Goal: Transaction & Acquisition: Purchase product/service

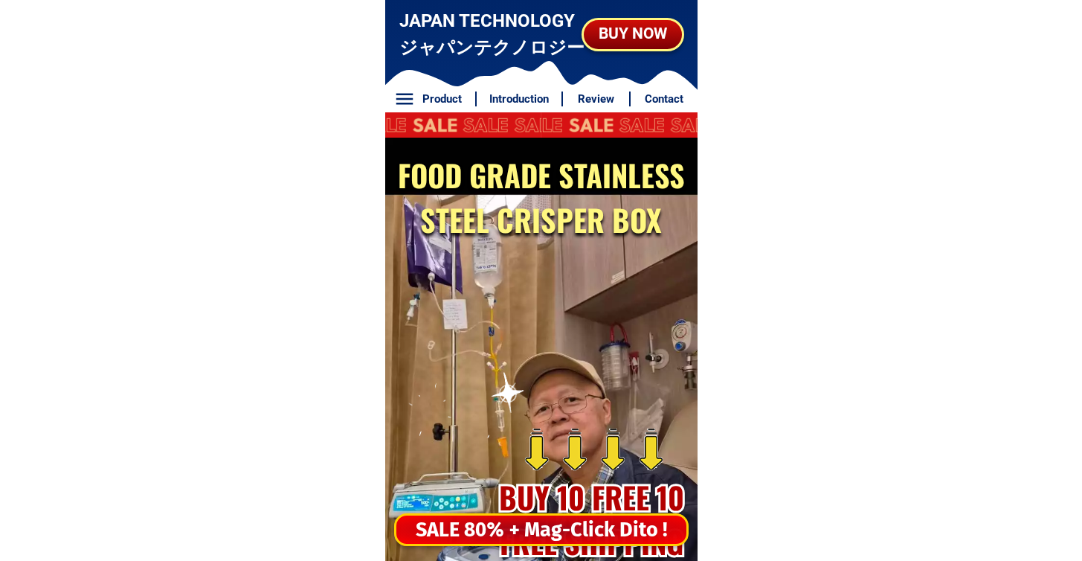
click at [556, 544] on div "SALE 80% + Mag-Click Dito !" at bounding box center [541, 530] width 290 height 30
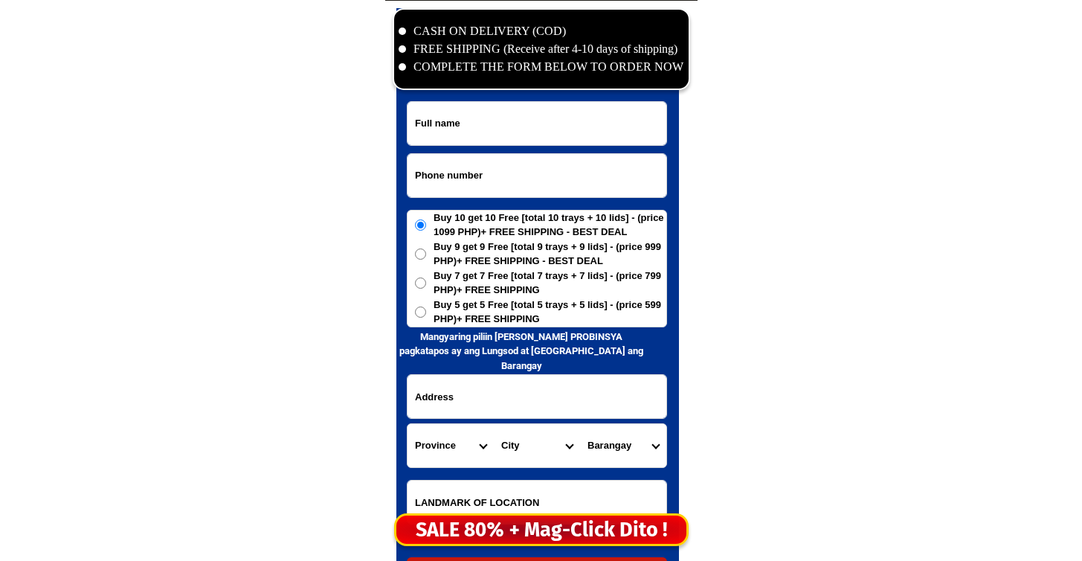
scroll to position [7187, 0]
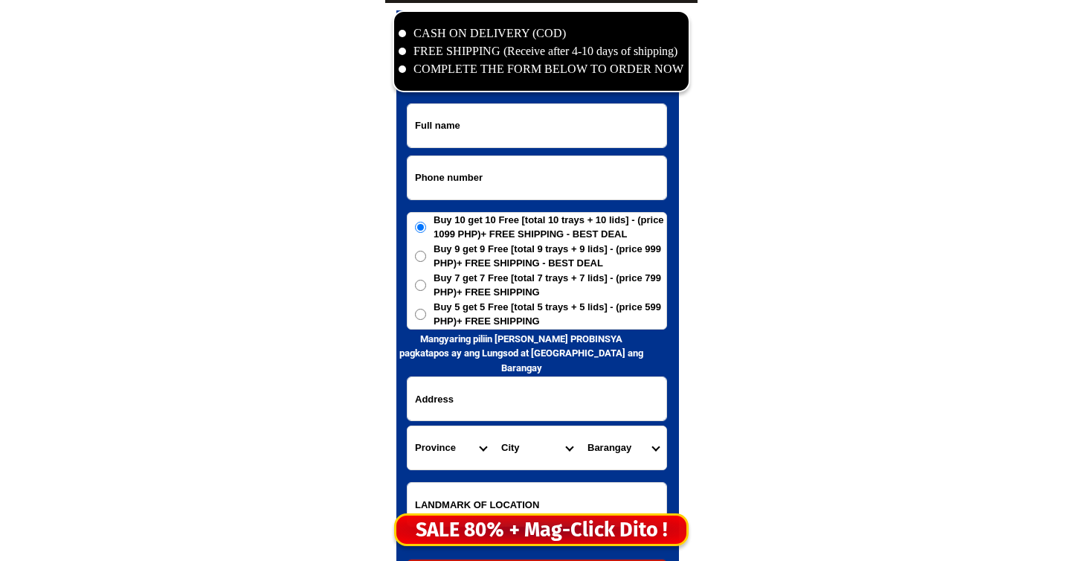
click at [559, 185] on input "Input phone_number" at bounding box center [537, 177] width 259 height 43
paste input "09683266009"
type input "09683266009"
click at [585, 129] on input "Input full_name" at bounding box center [537, 125] width 259 height 43
paste input "[PERSON_NAME]"
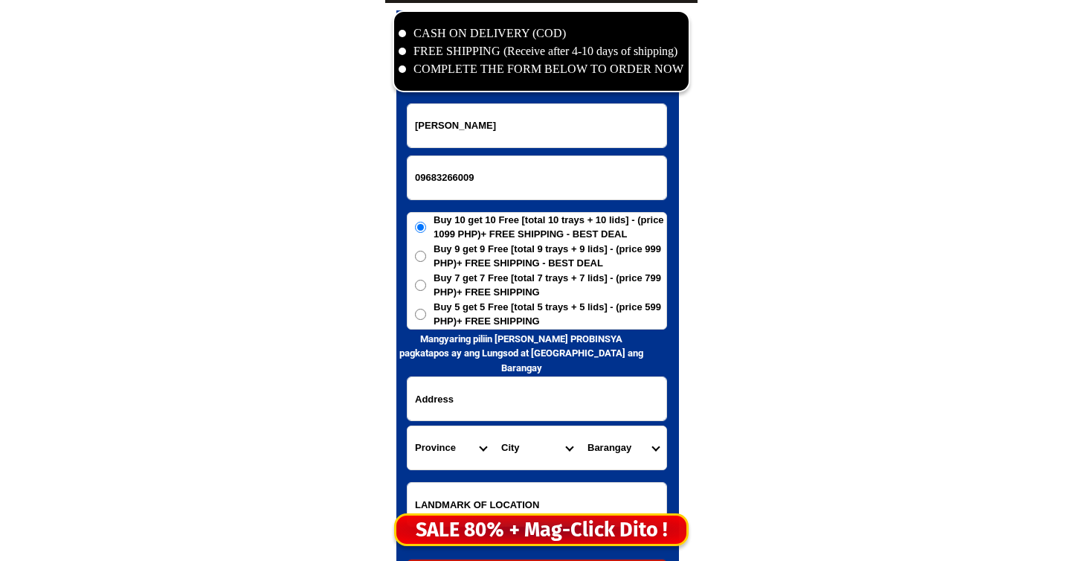
type input "[PERSON_NAME]"
click at [516, 295] on span "Buy 7 get 7 Free [total 7 trays + 7 lids] - (price 799 PHP)+ FREE SHIPPING" at bounding box center [550, 285] width 233 height 29
click at [426, 291] on input "Buy 7 get 7 Free [total 7 trays + 7 lids] - (price 799 PHP)+ FREE SHIPPING" at bounding box center [420, 285] width 11 height 11
radio input "true"
click at [513, 303] on span "Buy 5 get 5 Free [total 5 trays + 5 lids] - (price 599 PHP)+ FREE SHIPPING" at bounding box center [550, 314] width 233 height 29
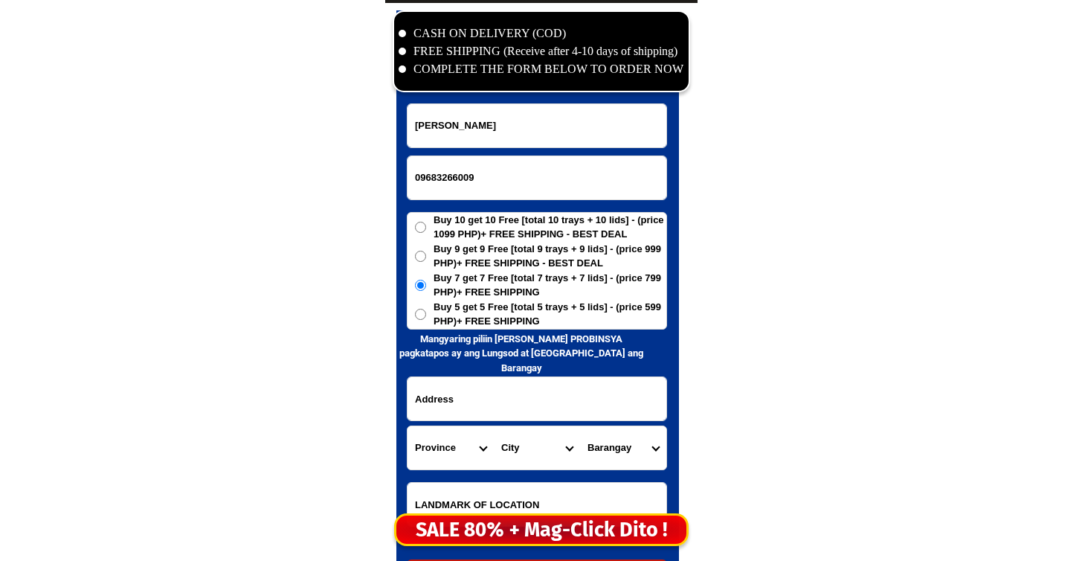
click at [426, 309] on input "Buy 5 get 5 Free [total 5 trays + 5 lids] - (price 599 PHP)+ FREE SHIPPING" at bounding box center [420, 314] width 11 height 11
radio input "true"
click at [499, 386] on input "Input address" at bounding box center [537, 398] width 259 height 43
paste input "Gamao.Subd / Purok.7.-A [GEOGRAPHIC_DATA] , Panabo.Xity / Dvo.del.Norte .Ph 4. …"
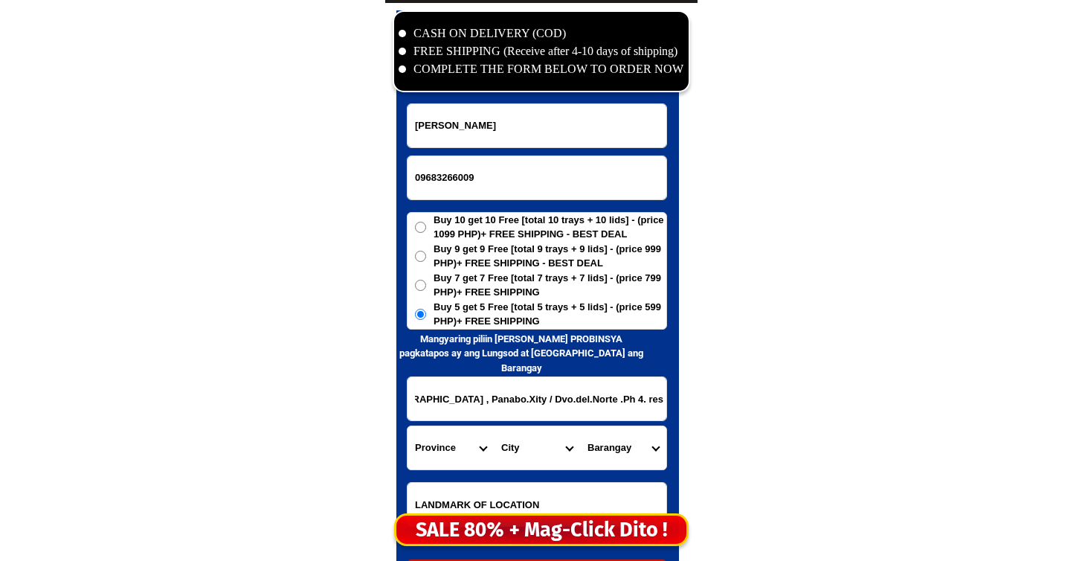
type input "Gamao.Subd / Purok.7.-A [GEOGRAPHIC_DATA] , Panabo.Xity / Dvo.del.Norte .Ph 4. …"
click at [443, 452] on select "Province [GEOGRAPHIC_DATA] [GEOGRAPHIC_DATA] [GEOGRAPHIC_DATA] [GEOGRAPHIC_DATA…" at bounding box center [451, 447] width 86 height 43
click at [408, 426] on select "Province [GEOGRAPHIC_DATA] [GEOGRAPHIC_DATA] [GEOGRAPHIC_DATA] [GEOGRAPHIC_DATA…" at bounding box center [451, 447] width 86 height 43
drag, startPoint x: 478, startPoint y: 409, endPoint x: 831, endPoint y: 405, distance: 352.6
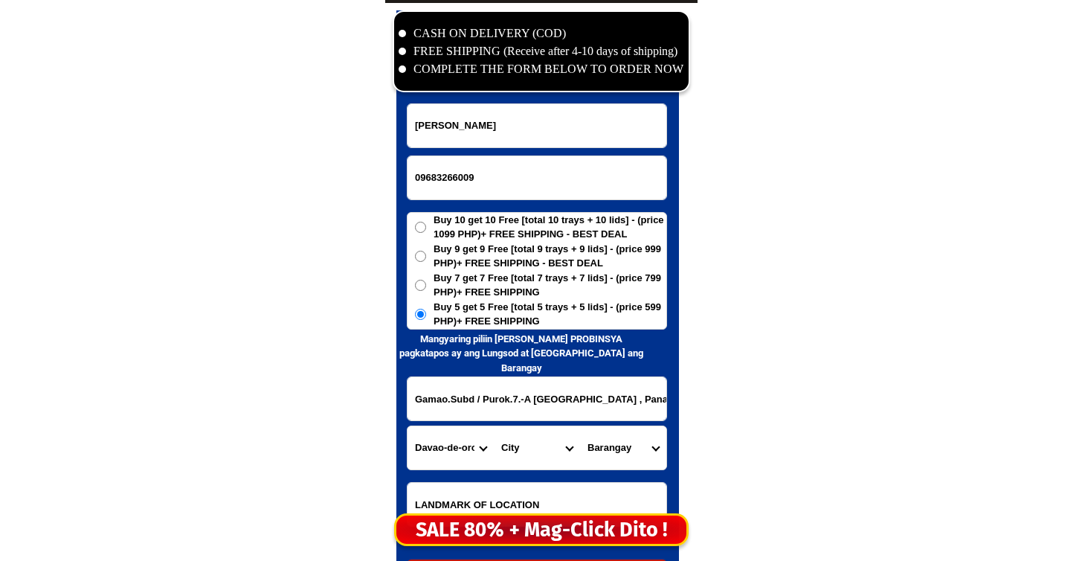
click at [531, 405] on input "Gamao.Subd / Purok.7.-A [GEOGRAPHIC_DATA] , Panabo.Xity / Dvo.del.Norte .Ph 4. …" at bounding box center [537, 398] width 259 height 43
click at [486, 437] on select "Province [GEOGRAPHIC_DATA] [GEOGRAPHIC_DATA] [GEOGRAPHIC_DATA] [GEOGRAPHIC_DATA…" at bounding box center [451, 447] width 86 height 43
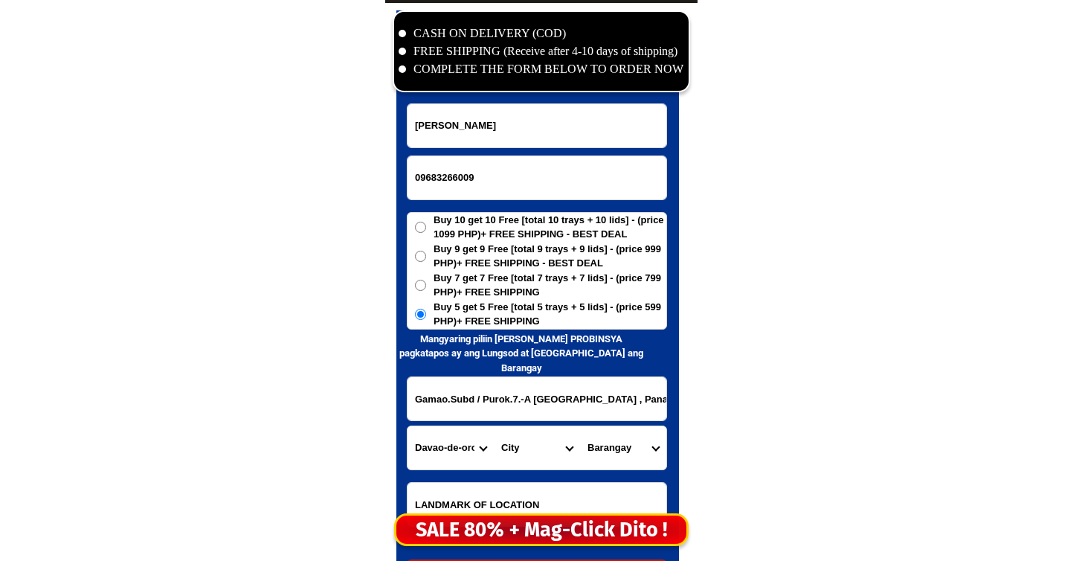
select select "63_773"
click at [408, 426] on select "Province [GEOGRAPHIC_DATA] [GEOGRAPHIC_DATA] [GEOGRAPHIC_DATA] [GEOGRAPHIC_DATA…" at bounding box center [451, 447] width 86 height 43
click at [526, 449] on select "City [PERSON_NAME]-e.-[GEOGRAPHIC_DATA]-[PERSON_NAME] [GEOGRAPHIC_DATA]-[GEOGRA…" at bounding box center [537, 447] width 86 height 43
select select "63_7731844"
click at [494, 426] on select "City [PERSON_NAME]-e.-[GEOGRAPHIC_DATA]-[PERSON_NAME] [GEOGRAPHIC_DATA]-[GEOGRA…" at bounding box center [537, 447] width 86 height 43
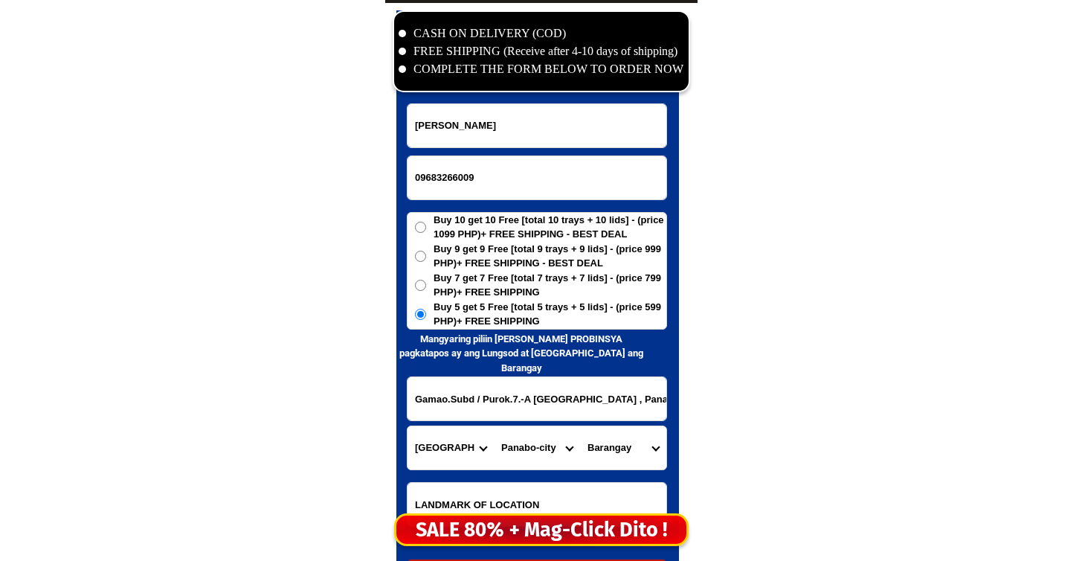
click at [622, 452] on select "Barangay [PERSON_NAME] Buenavista Cacao Cagangohan Consolacion Dapco [PERSON_NA…" at bounding box center [623, 447] width 86 height 43
select select "63_77318449399"
click at [580, 426] on select "Barangay [PERSON_NAME] Buenavista Cacao Cagangohan Consolacion Dapco [PERSON_NA…" at bounding box center [623, 447] width 86 height 43
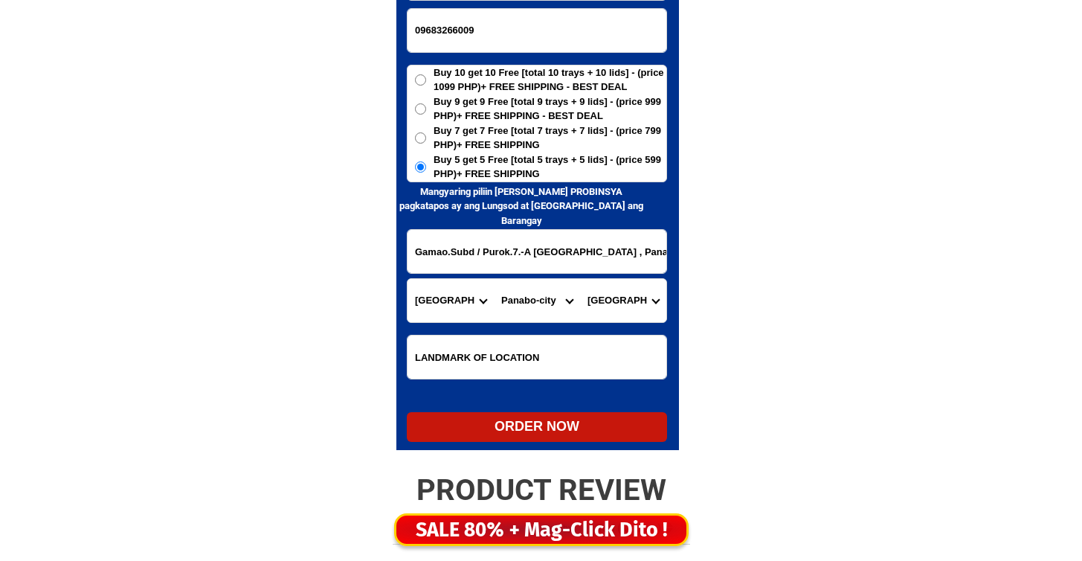
scroll to position [7425, 0]
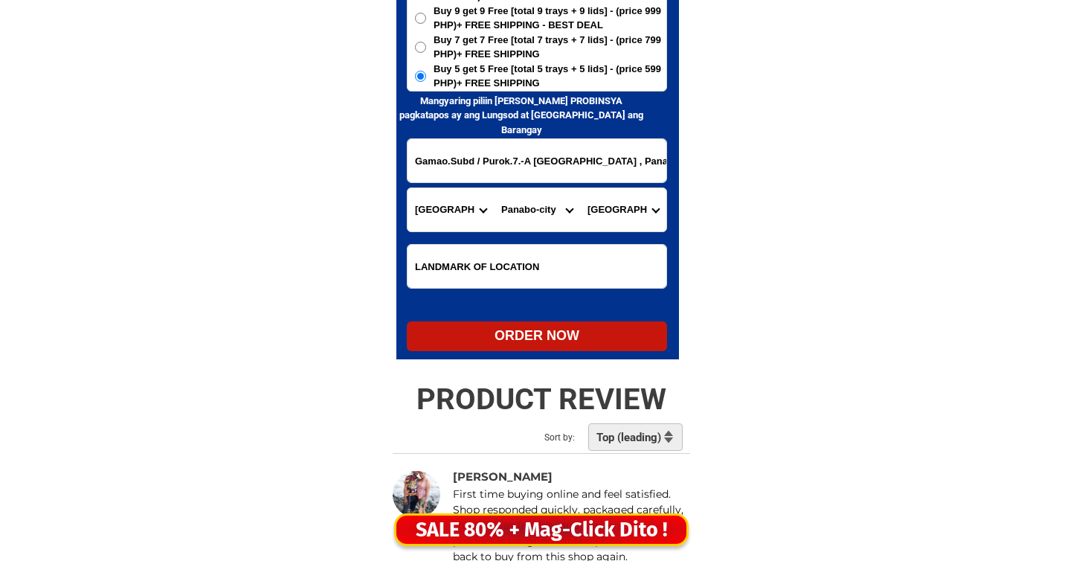
click at [551, 329] on div "ORDER NOW" at bounding box center [537, 336] width 260 height 20
radio input "true"
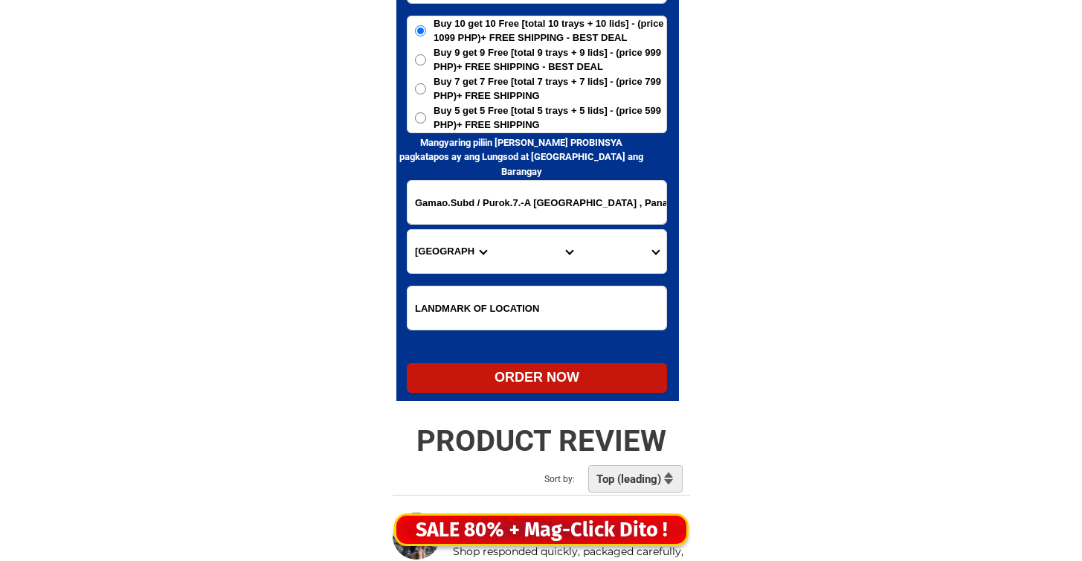
scroll to position [7109, 0]
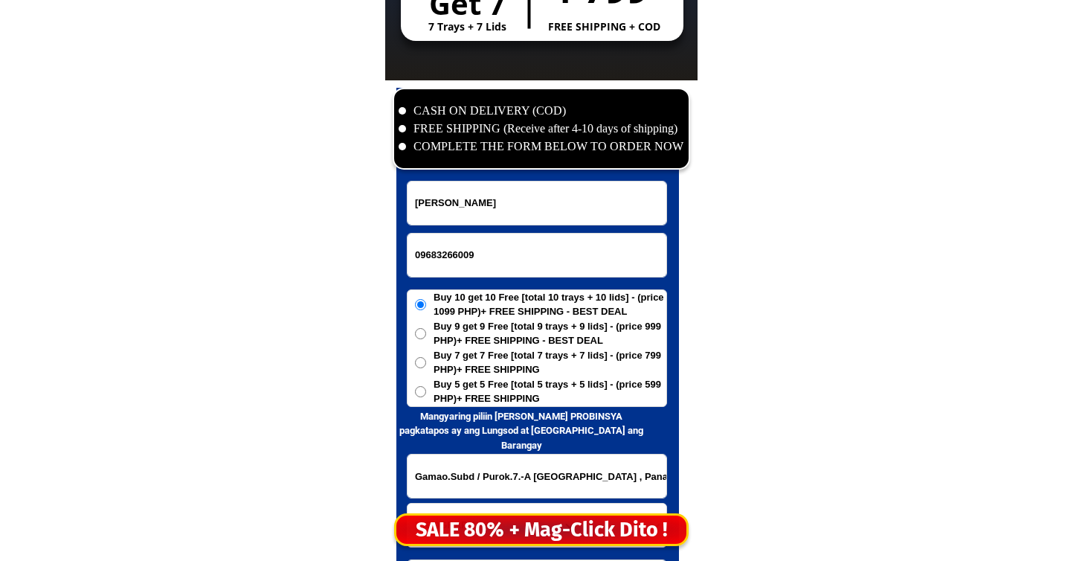
click at [462, 250] on input "09683266009" at bounding box center [537, 255] width 259 height 43
paste input "09165212110"
type input "09165212110"
click at [510, 211] on input "[PERSON_NAME]" at bounding box center [537, 203] width 259 height 43
paste input "[PERSON_NAME]"
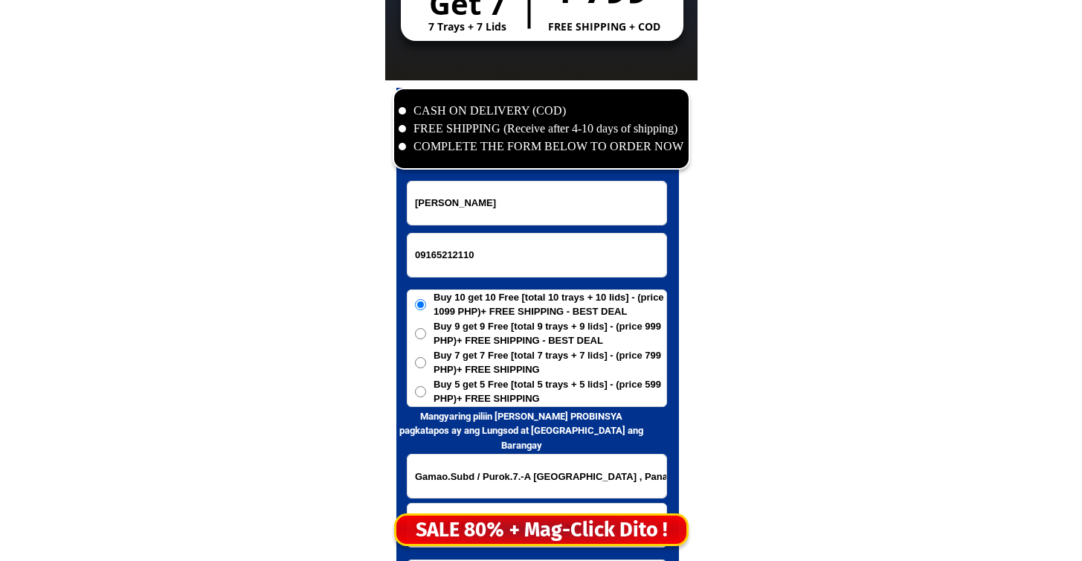
type input "[PERSON_NAME]"
click at [452, 395] on span "Buy 5 get 5 Free [total 5 trays + 5 lids] - (price 599 PHP)+ FREE SHIPPING" at bounding box center [550, 391] width 233 height 29
click at [426, 395] on input "Buy 5 get 5 Free [total 5 trays + 5 lids] - (price 599 PHP)+ FREE SHIPPING" at bounding box center [420, 391] width 11 height 11
radio input "true"
click at [465, 469] on input "Gamao.Subd / Purok.7.-A [GEOGRAPHIC_DATA] , Panabo.Xity / Dvo.del.Norte .Ph 4. …" at bounding box center [537, 476] width 259 height 43
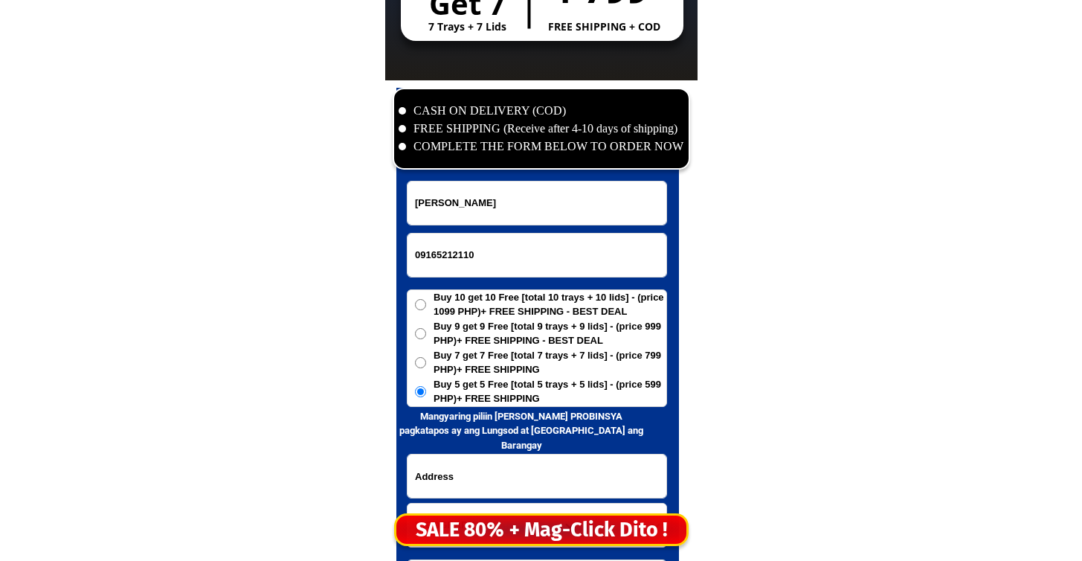
paste input "Labo,Sta. [PERSON_NAME],[GEOGRAPHIC_DATA]"
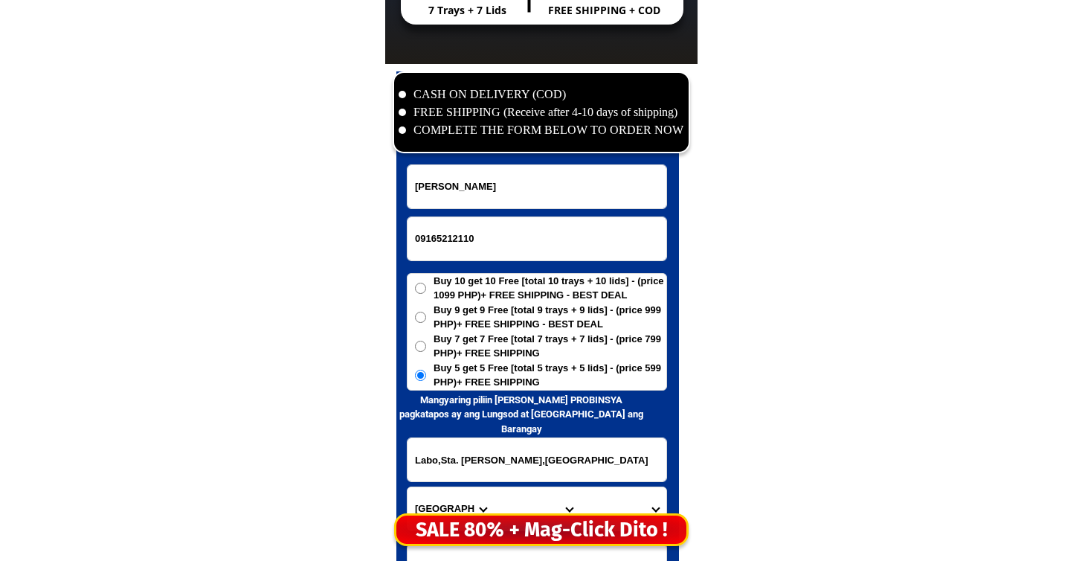
scroll to position [7148, 0]
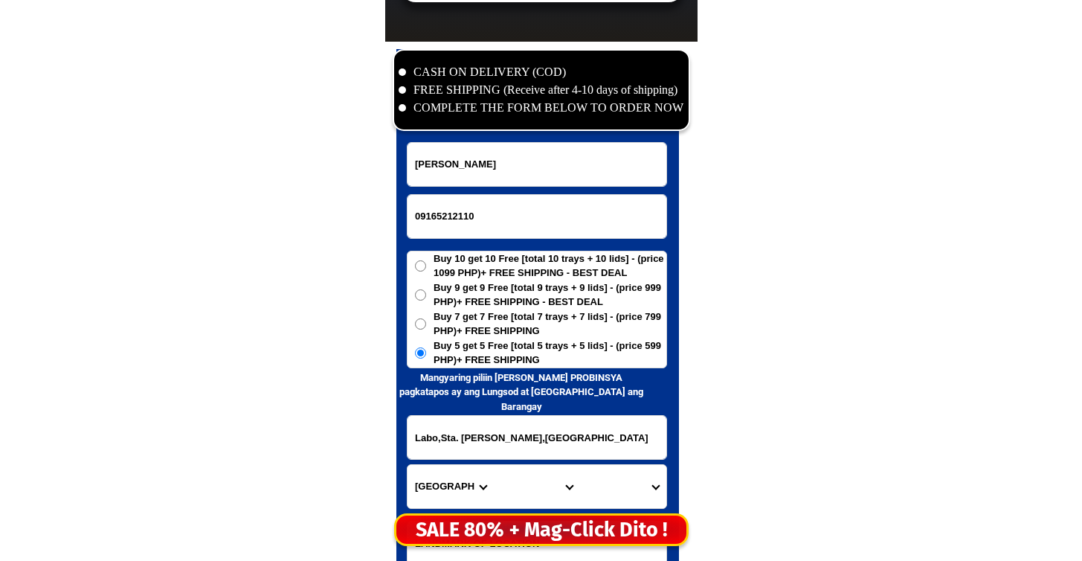
type input "Labo,Sta. [PERSON_NAME],[GEOGRAPHIC_DATA]"
click at [453, 488] on select "Province [GEOGRAPHIC_DATA] [GEOGRAPHIC_DATA] [GEOGRAPHIC_DATA] [GEOGRAPHIC_DATA…" at bounding box center [451, 486] width 86 height 43
select select "63_880"
click at [408, 465] on select "Province [GEOGRAPHIC_DATA] [GEOGRAPHIC_DATA] [GEOGRAPHIC_DATA] [GEOGRAPHIC_DATA…" at bounding box center [451, 486] width 86 height 43
click at [542, 479] on select "City Boac Gasan [GEOGRAPHIC_DATA]-buenavista [GEOGRAPHIC_DATA]-[GEOGRAPHIC_DATA…" at bounding box center [537, 486] width 86 height 43
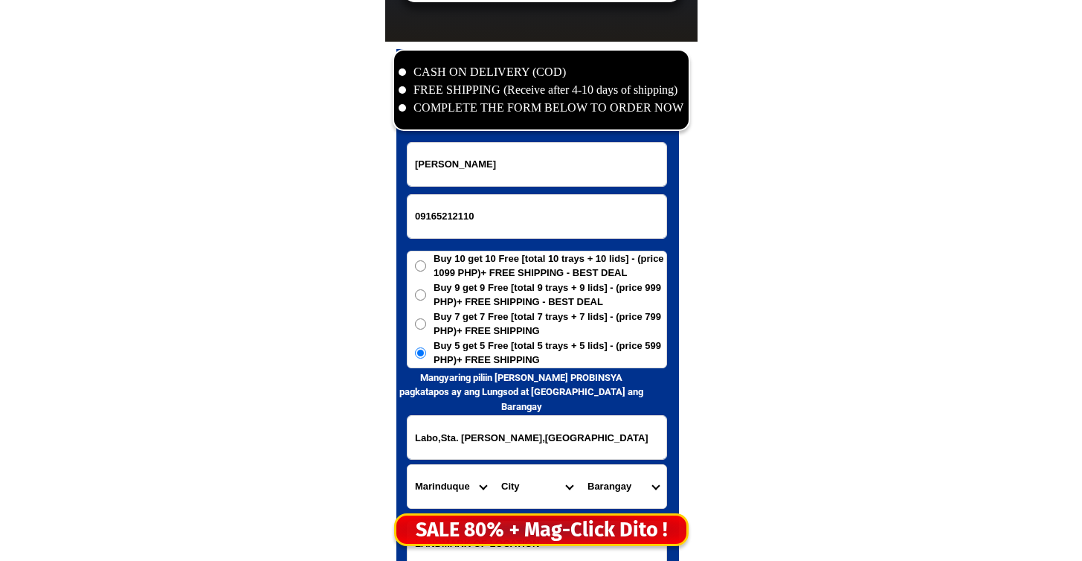
select select "63_8809300"
click at [494, 465] on select "City Boac Gasan [GEOGRAPHIC_DATA]-buenavista [GEOGRAPHIC_DATA]-[GEOGRAPHIC_DATA…" at bounding box center [537, 486] width 86 height 43
click at [626, 482] on select "Barangay Alobo Angas Aturan Bagong silang pob. Bagong silang pob. (2nd zone) [G…" at bounding box center [623, 486] width 86 height 43
select select "63_88093007238"
click at [580, 465] on select "Barangay Alobo Angas Aturan Bagong silang pob. Bagong silang pob. (2nd zone) [G…" at bounding box center [623, 486] width 86 height 43
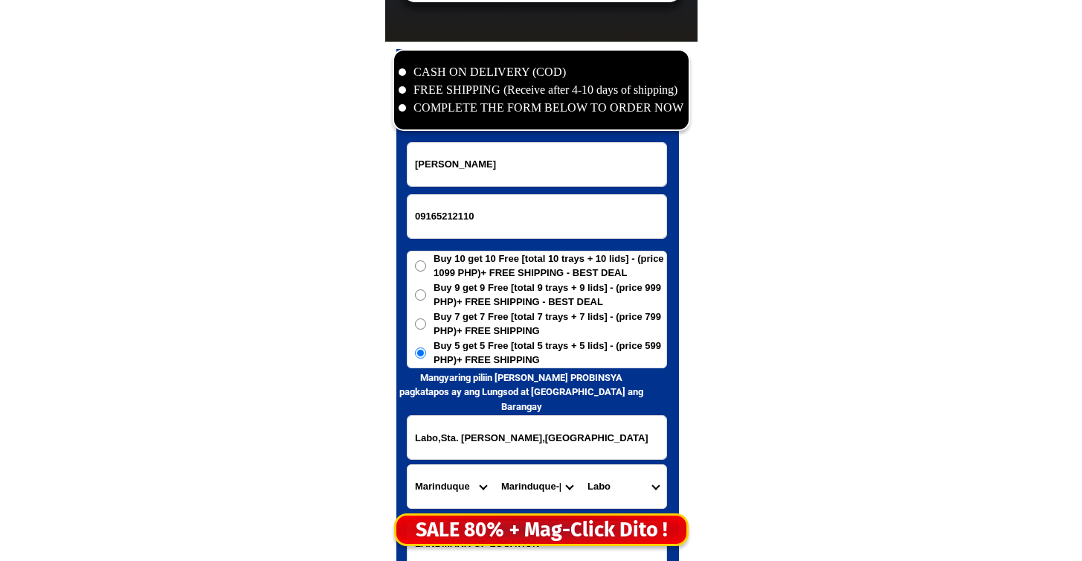
scroll to position [7332, 0]
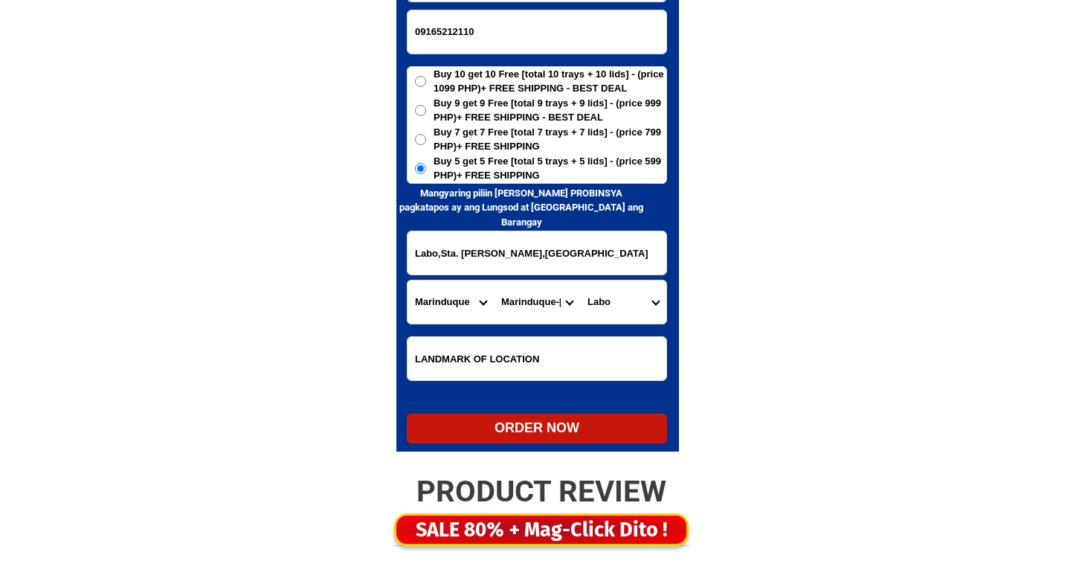
click at [517, 424] on div "ORDER NOW" at bounding box center [537, 428] width 260 height 20
radio input "true"
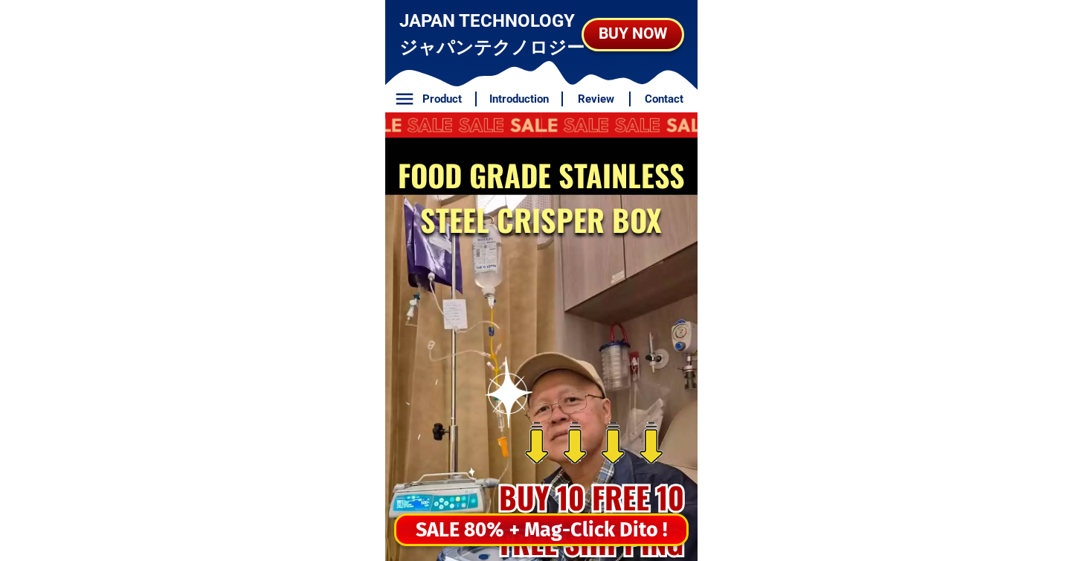
click at [540, 521] on div "SALE 80% + Mag-Click Dito !" at bounding box center [541, 530] width 290 height 30
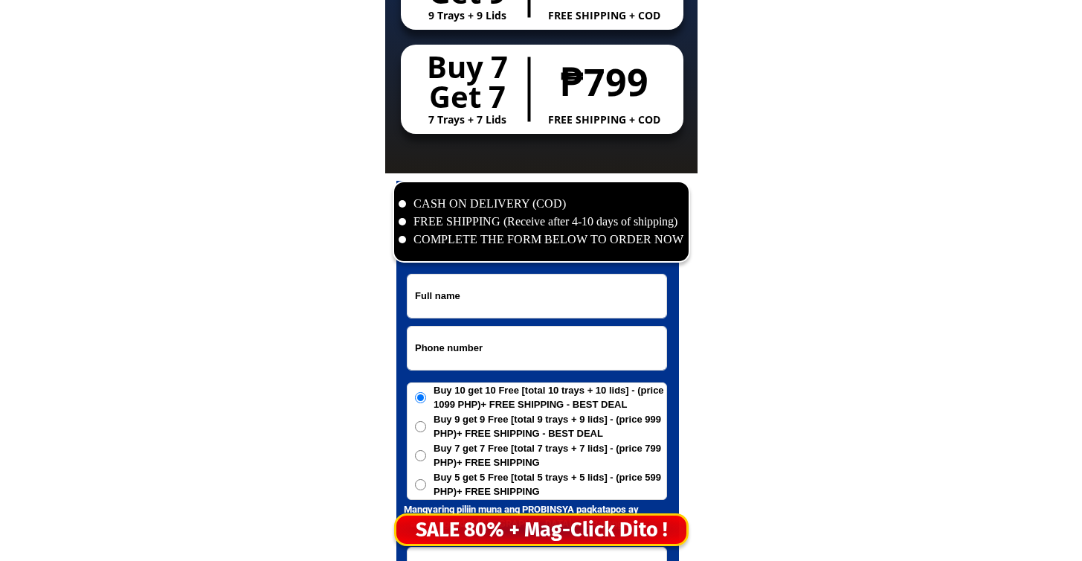
scroll to position [7187, 0]
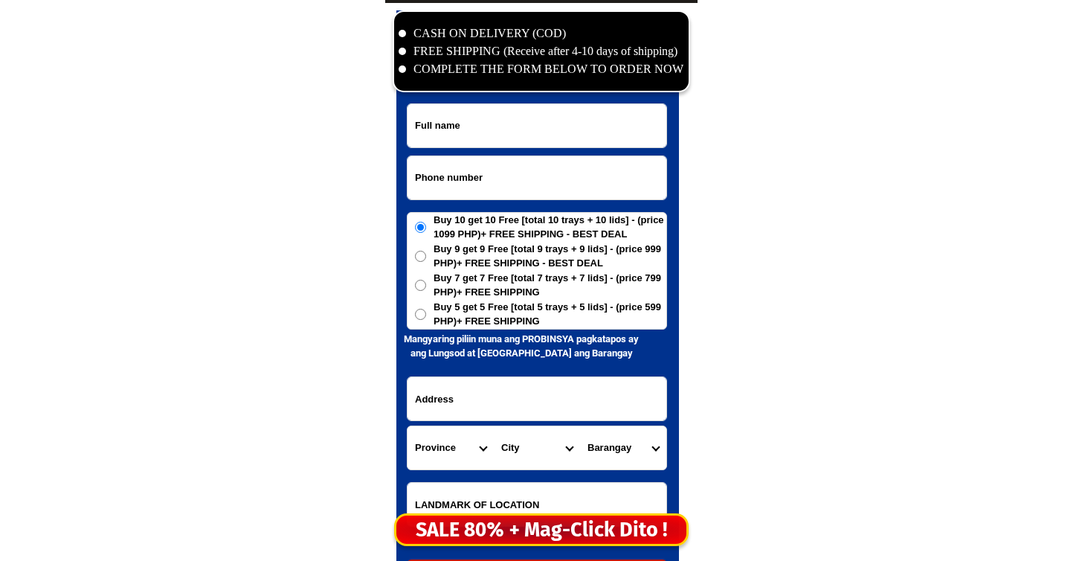
click at [561, 181] on input "Input phone_number" at bounding box center [537, 177] width 259 height 43
paste input "09952027371"
type input "09952027371"
click at [533, 131] on input "Input full_name" at bounding box center [537, 125] width 259 height 43
paste input "leticia nidea"
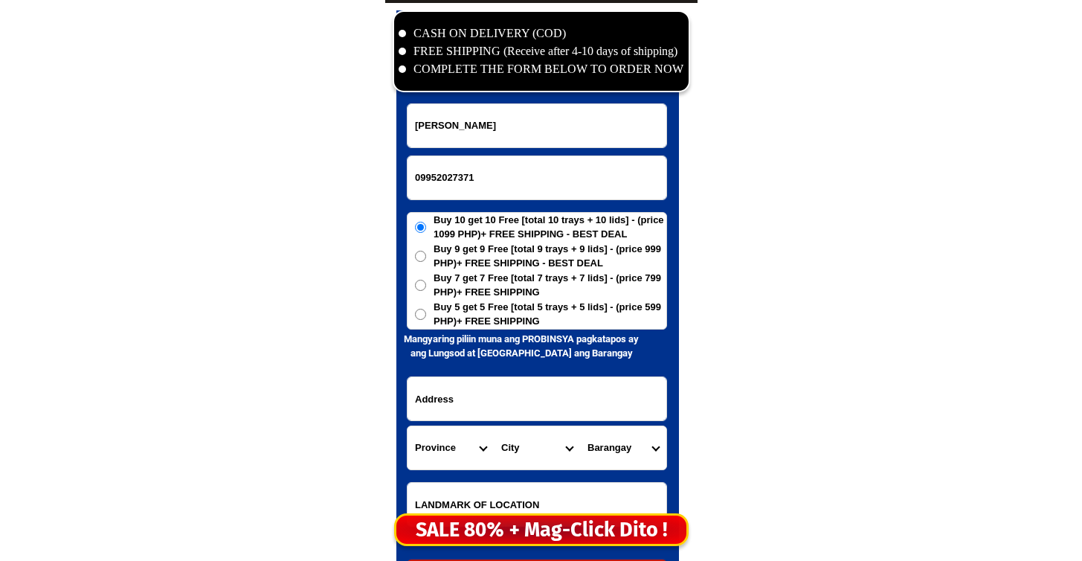
type input "leticia nidea"
click at [520, 314] on span "Buy 5 get 5 Free [total 5 trays + 5 lids] - (price 599 PHP)+ FREE SHIPPING" at bounding box center [550, 314] width 233 height 29
click at [426, 314] on input "Buy 5 get 5 Free [total 5 trays + 5 lids] - (price 599 PHP)+ FREE SHIPPING" at bounding box center [420, 314] width 11 height 11
radio input "true"
click at [467, 400] on input "Input address" at bounding box center [537, 398] width 259 height 43
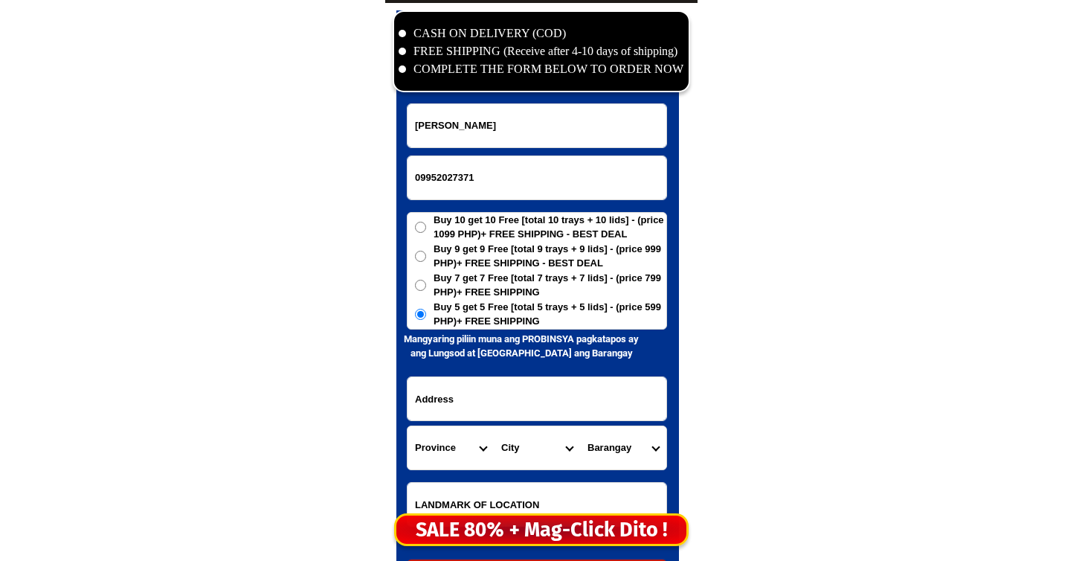
paste input "phase 8c blk 38 lot 35 Banahaw st Deca Homes Tacunan.Tugbók dist.Davao City"
type input "phase 8c blk 38 lot 35 Banahaw st Deca Homes Tacunan.Tugbók dist.Davao City"
click at [436, 452] on select "Province [GEOGRAPHIC_DATA] [GEOGRAPHIC_DATA] [GEOGRAPHIC_DATA] [GEOGRAPHIC_DATA…" at bounding box center [451, 447] width 86 height 43
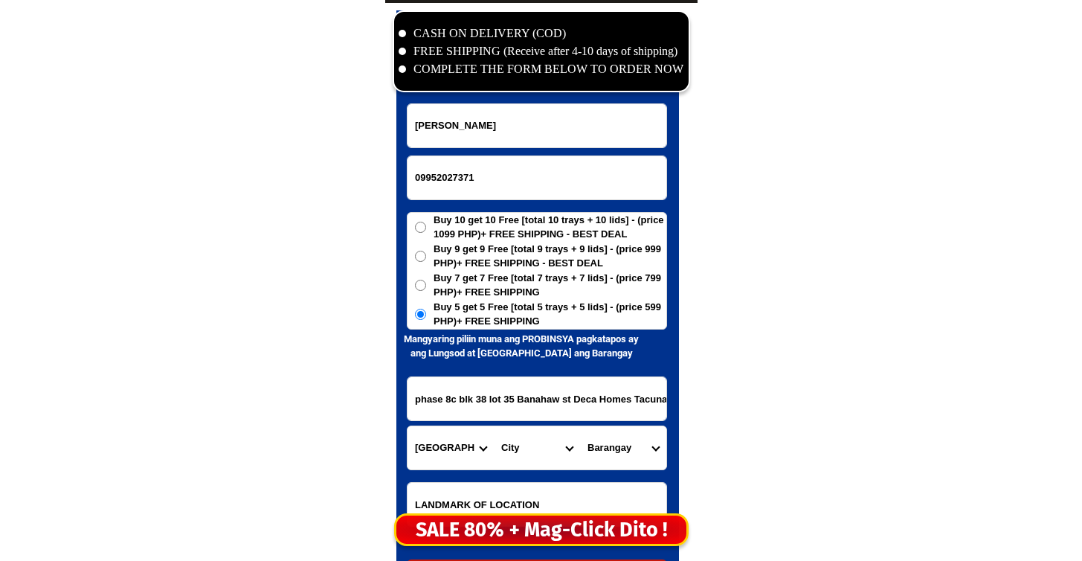
click at [408, 426] on select "Province [GEOGRAPHIC_DATA] [GEOGRAPHIC_DATA] [GEOGRAPHIC_DATA] [GEOGRAPHIC_DATA…" at bounding box center [451, 447] width 86 height 43
click at [463, 457] on select "Province [GEOGRAPHIC_DATA] [GEOGRAPHIC_DATA] [GEOGRAPHIC_DATA] [GEOGRAPHIC_DATA…" at bounding box center [451, 447] width 86 height 43
select select "63_738"
click at [408, 426] on select "Province [GEOGRAPHIC_DATA] [GEOGRAPHIC_DATA] [GEOGRAPHIC_DATA] [GEOGRAPHIC_DATA…" at bounding box center [451, 447] width 86 height 43
click at [527, 449] on select "City Davao-occidental-Santa-Maria Don-Marcelino Jose-Abad-Santos Malita Saranga…" at bounding box center [537, 447] width 86 height 43
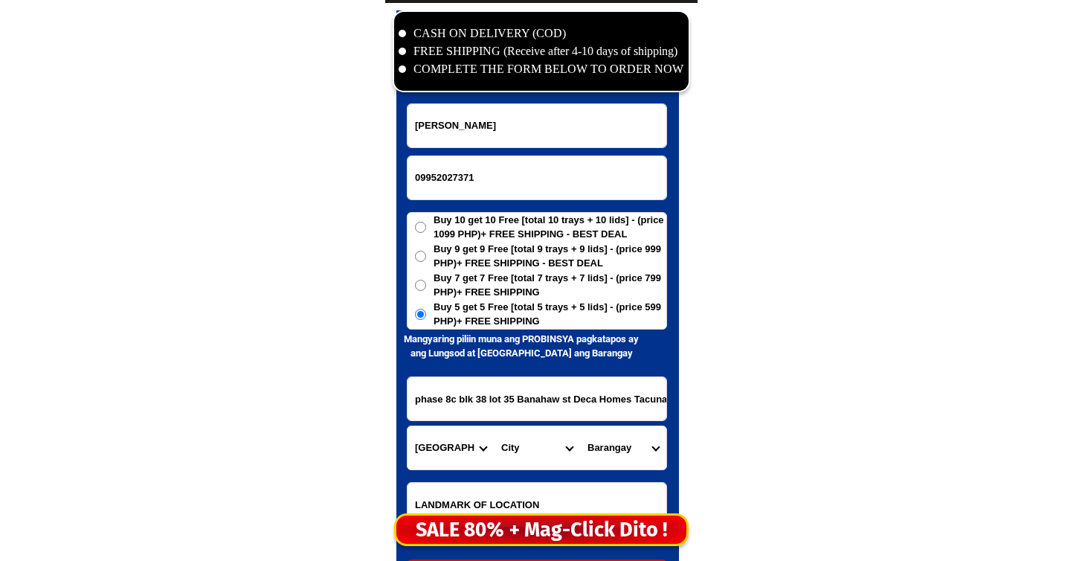
select select "63_7387159"
click at [494, 426] on select "City Bansalan Davao-city Davao-del-sur-hagonoy Davao-del-sur-magsaysay Davao-de…" at bounding box center [537, 447] width 86 height 43
click at [535, 384] on input "phase 8c blk 38 lot 35 Banahaw st Deca Homes Tacunan.Tugbók dist.Davao City" at bounding box center [537, 398] width 259 height 43
drag, startPoint x: 480, startPoint y: 385, endPoint x: 865, endPoint y: 396, distance: 385.5
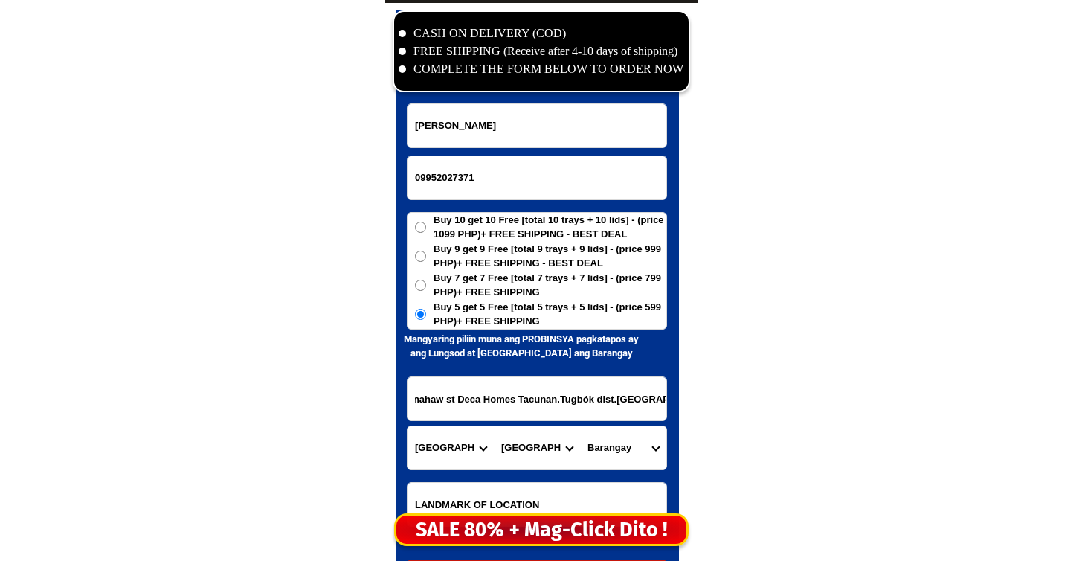
click at [636, 437] on select "Barangay Acacia Agdao Alambre Alejandra navarro (lasang) Alfonso angliongto sr.…" at bounding box center [623, 447] width 86 height 43
select select "63_738715912"
click at [580, 426] on select "Barangay Acacia Agdao Alambre Alejandra navarro (lasang) Alfonso angliongto sr.…" at bounding box center [623, 447] width 86 height 43
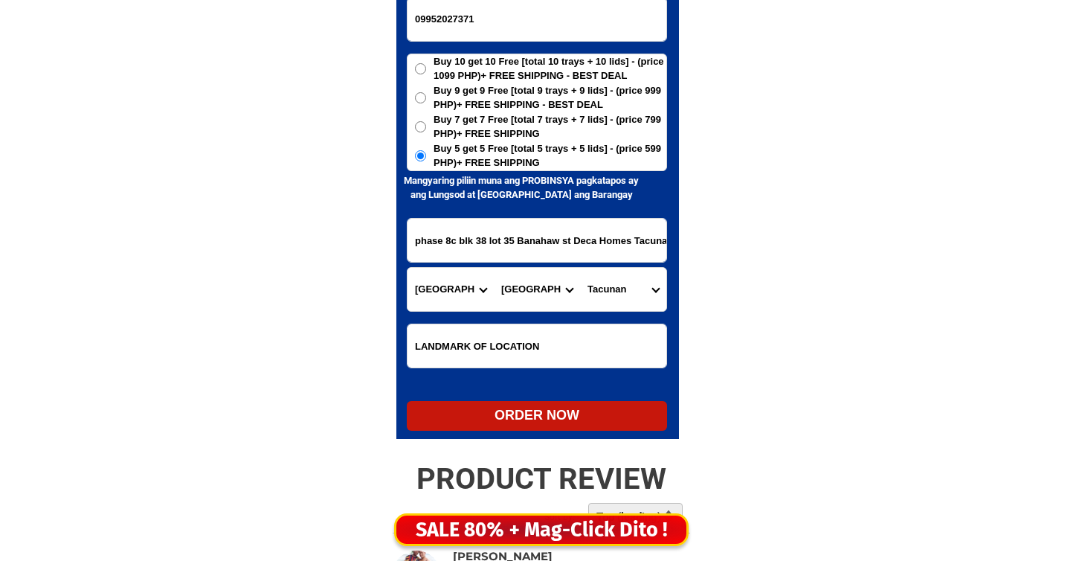
scroll to position [7448, 0]
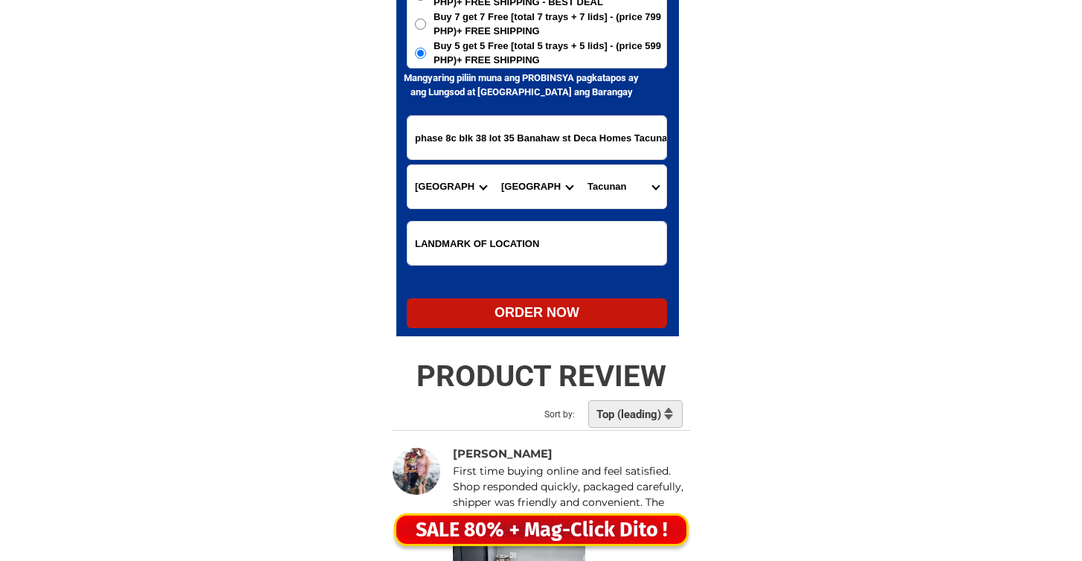
click at [579, 303] on div "ORDER NOW" at bounding box center [537, 313] width 260 height 30
radio input "true"
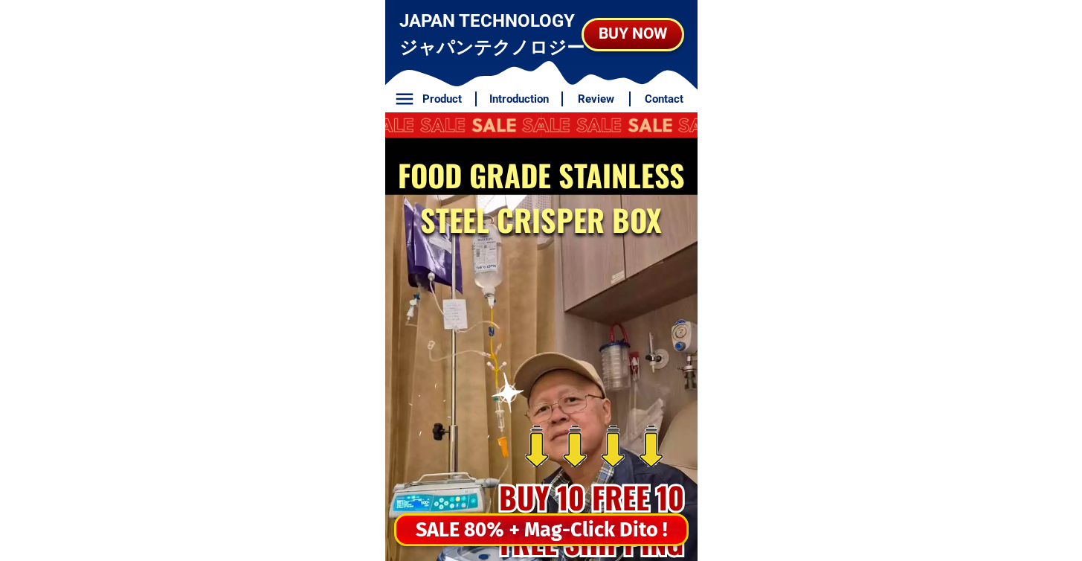
click at [568, 511] on h2 "BUY 10 FREE 10 FREE SHIPPING" at bounding box center [591, 519] width 215 height 89
click at [524, 512] on div at bounding box center [470, 429] width 171 height 171
click at [530, 510] on div at bounding box center [470, 429] width 171 height 171
click at [533, 527] on div "SALE 80% + Mag-Click Dito !" at bounding box center [541, 530] width 290 height 30
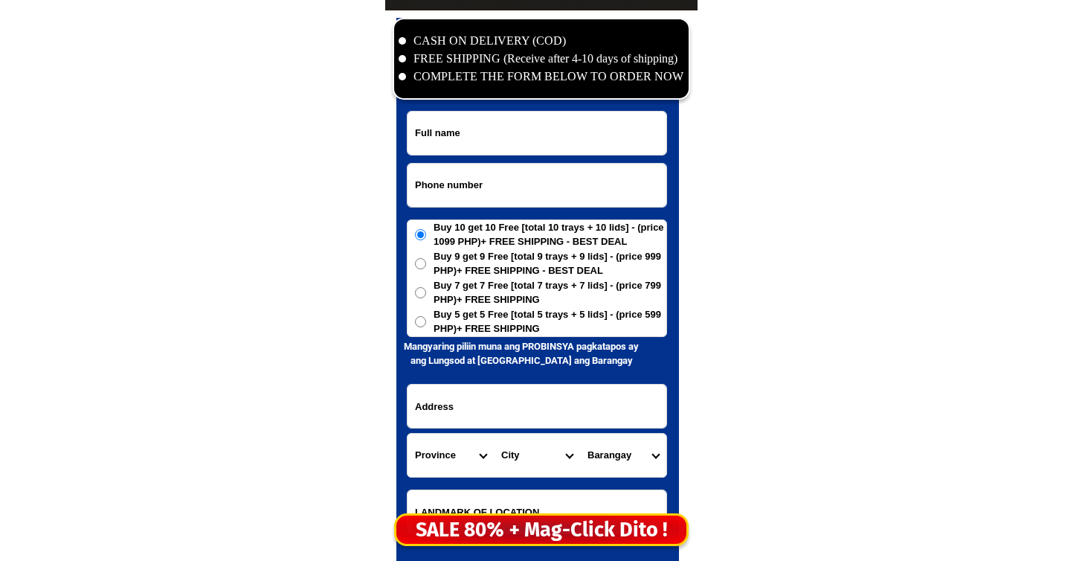
scroll to position [7187, 0]
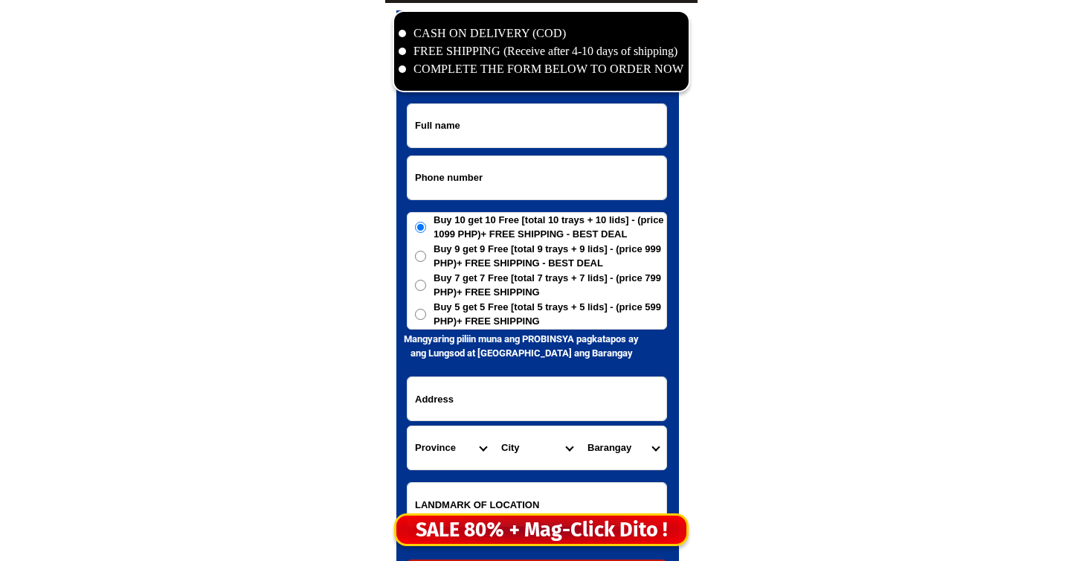
click at [498, 186] on input "Input phone_number" at bounding box center [537, 177] width 259 height 43
paste input "09205061736"
type input "09205061736"
click at [504, 131] on input "Input full_name" at bounding box center [537, 125] width 259 height 43
paste input "almabella gardose"
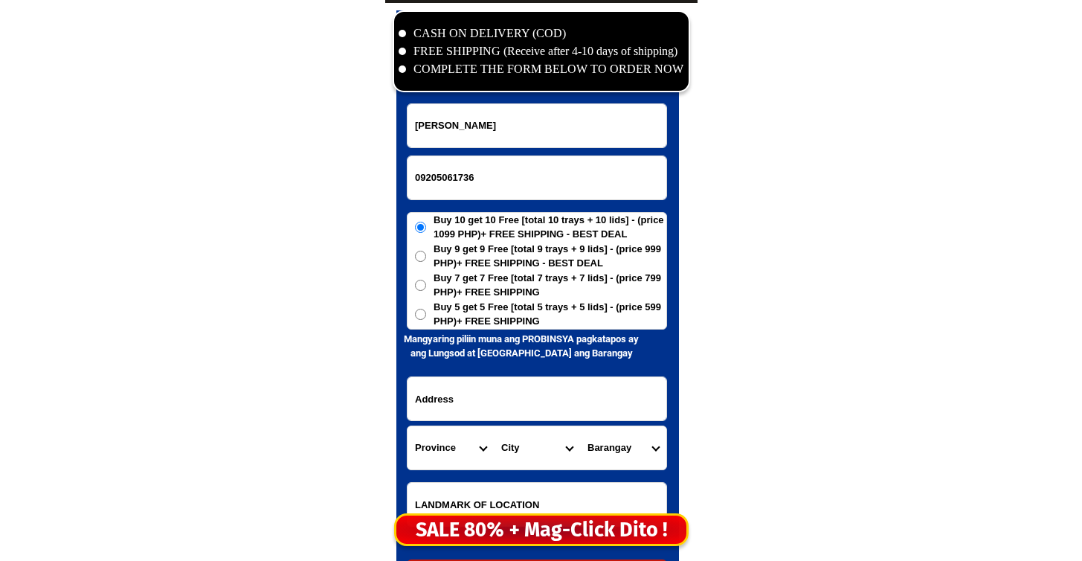
type input "almabella gardose"
click at [459, 298] on span "Buy 7 get 7 Free [total 7 trays + 7 lids] - (price 799 PHP)+ FREE SHIPPING" at bounding box center [550, 285] width 233 height 29
click at [426, 291] on input "Buy 7 get 7 Free [total 7 trays + 7 lids] - (price 799 PHP)+ FREE SHIPPING" at bounding box center [420, 285] width 11 height 11
radio input "true"
click at [459, 309] on span "Buy 5 get 5 Free [total 5 trays + 5 lids] - (price 599 PHP)+ FREE SHIPPING" at bounding box center [550, 314] width 233 height 29
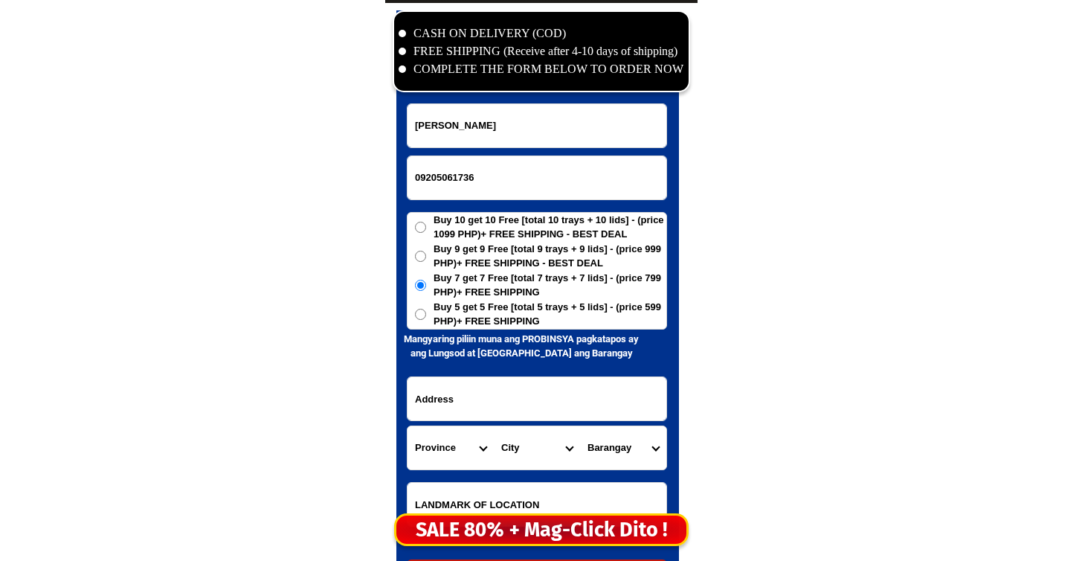
click at [426, 309] on input "Buy 5 get 5 Free [total 5 trays + 5 lids] - (price 599 PHP)+ FREE SHIPPING" at bounding box center [420, 314] width 11 height 11
radio input "true"
click at [453, 414] on input "Input address" at bounding box center [537, 398] width 259 height 43
paste input "poblacion tapaz capiz san jeronimo st beside 1 kid barber shop"
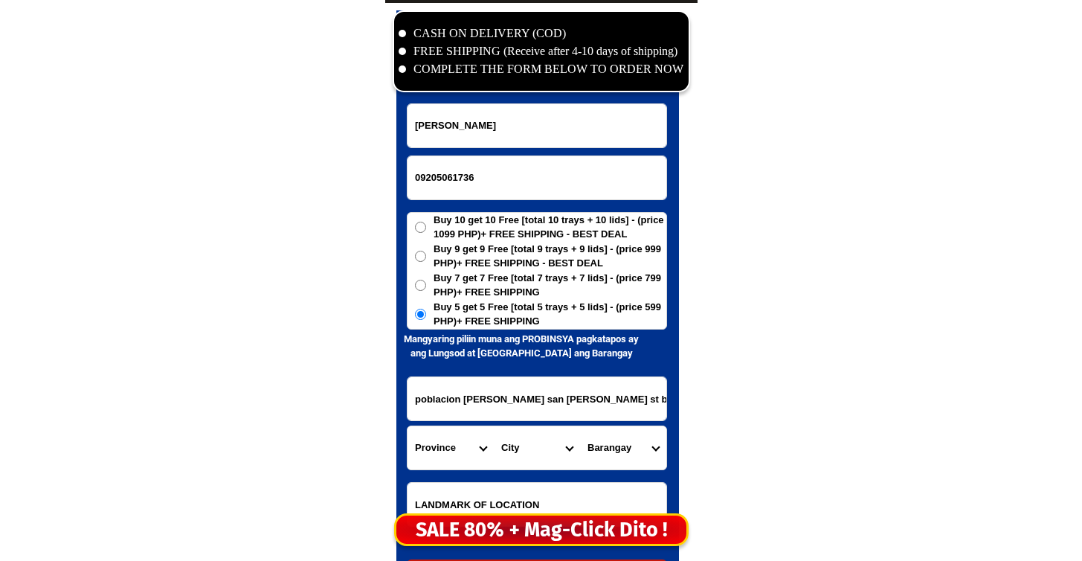
drag, startPoint x: 488, startPoint y: 394, endPoint x: 549, endPoint y: 414, distance: 64.5
click at [549, 414] on input "poblacion tapaz capiz san jeronimo st beside 1 kid barber shop" at bounding box center [537, 398] width 259 height 43
type input "poblacion tapaz capiz san jeronimo st beside 1 kid barber shop"
click at [443, 442] on select "Province [GEOGRAPHIC_DATA] [GEOGRAPHIC_DATA] [GEOGRAPHIC_DATA] [GEOGRAPHIC_DATA…" at bounding box center [451, 447] width 86 height 43
click at [443, 435] on select "Province [GEOGRAPHIC_DATA] [GEOGRAPHIC_DATA] [GEOGRAPHIC_DATA] [GEOGRAPHIC_DATA…" at bounding box center [451, 447] width 86 height 43
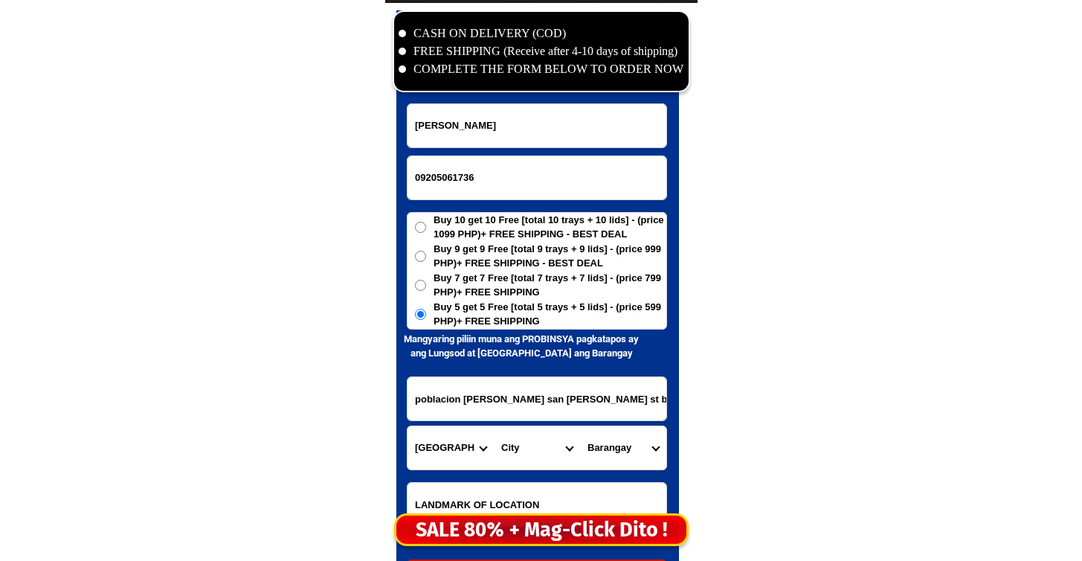
select select "63_196"
click at [408, 426] on select "Province [GEOGRAPHIC_DATA] [GEOGRAPHIC_DATA] [GEOGRAPHIC_DATA] [GEOGRAPHIC_DATA…" at bounding box center [451, 447] width 86 height 43
click at [536, 463] on select "City Capiz-pilar Capiz-pontevedra Capiz-president-roxas Cuartero Dao Dumalag Du…" at bounding box center [537, 447] width 86 height 43
click at [494, 426] on select "City Capiz-pilar Capiz-pontevedra Capiz-president-roxas Cuartero Dao Dumalag Du…" at bounding box center [537, 447] width 86 height 43
click at [547, 460] on select "City Capiz-pilar Capiz-pontevedra Capiz-president-roxas Cuartero Dao Dumalag Du…" at bounding box center [537, 447] width 86 height 43
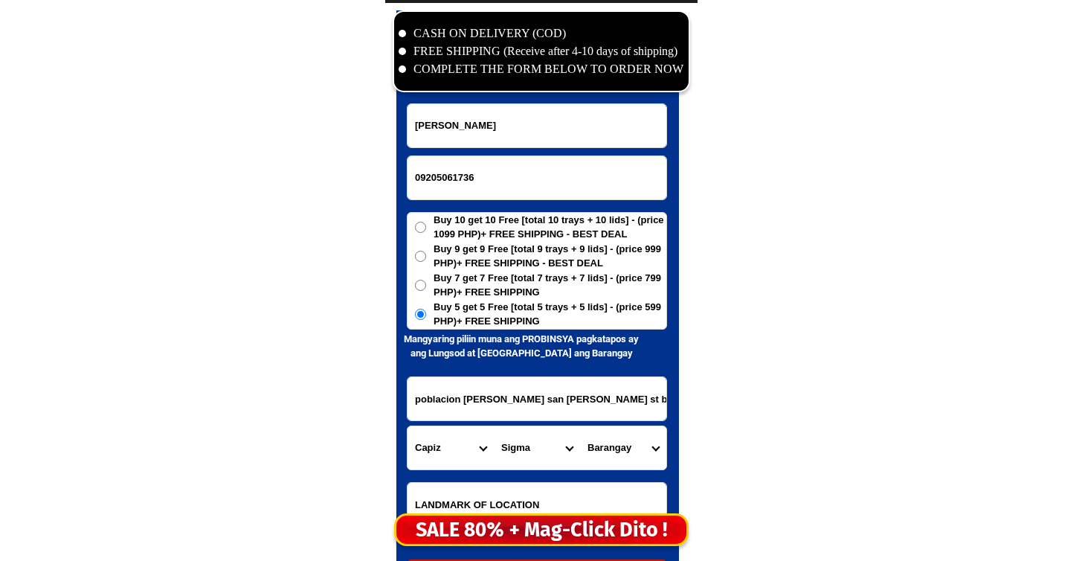
select select "63_1968771"
click at [494, 426] on select "City Capiz-pilar Capiz-pontevedra Capiz-president-roxas Cuartero Dao Dumalag Du…" at bounding box center [537, 447] width 86 height 43
click at [637, 437] on select "Barangay Abangay Acuna Agcococ Aglinab Aglupacan Agpalali Apero Artuz Bag-ong b…" at bounding box center [623, 447] width 86 height 43
select select "63_19687714050"
click at [580, 426] on select "Barangay Abangay Acuna Agcococ Aglinab Aglupacan Agpalali Apero Artuz Bag-ong b…" at bounding box center [623, 447] width 86 height 43
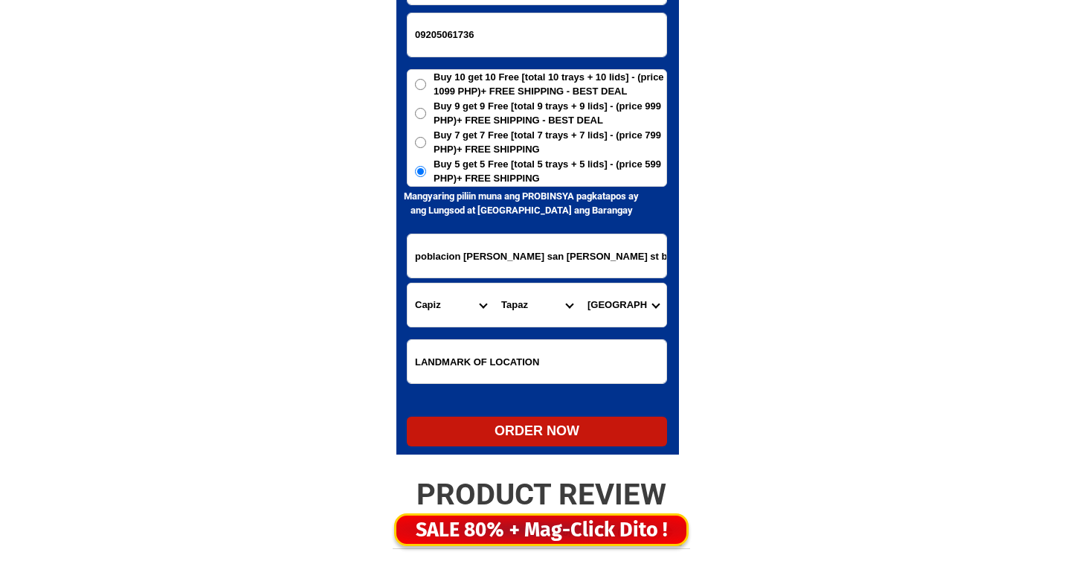
scroll to position [7396, 0]
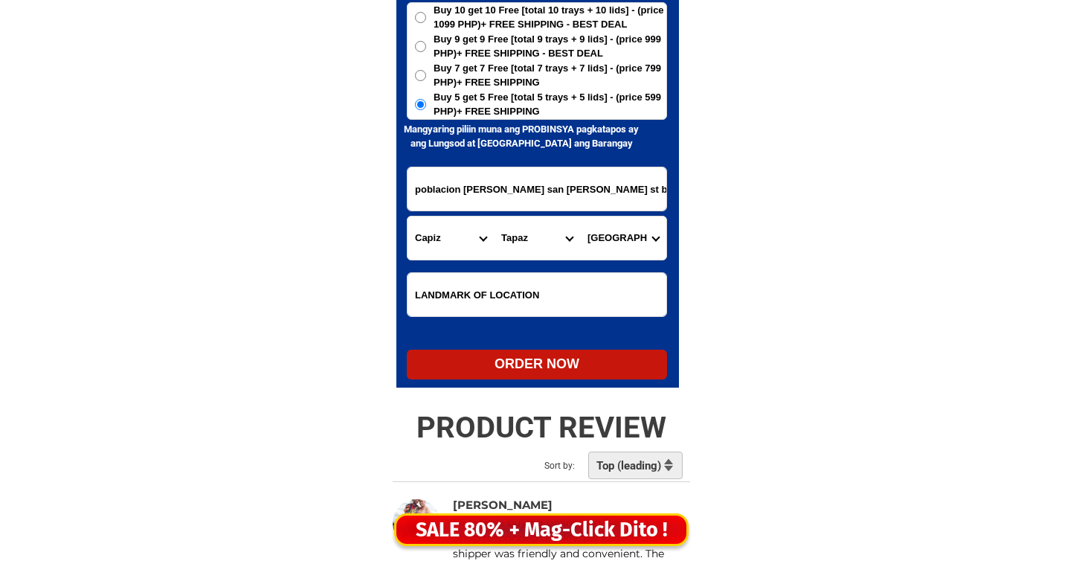
click at [546, 352] on div "ORDER NOW" at bounding box center [537, 365] width 260 height 30
radio input "true"
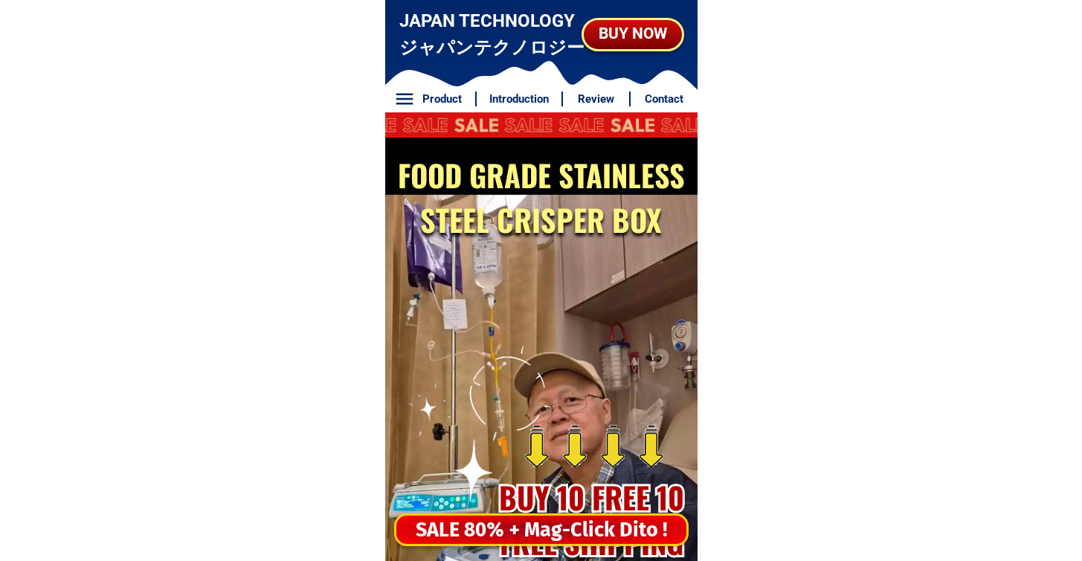
click at [542, 528] on div "SALE 80% + Mag-Click Dito !" at bounding box center [541, 530] width 290 height 30
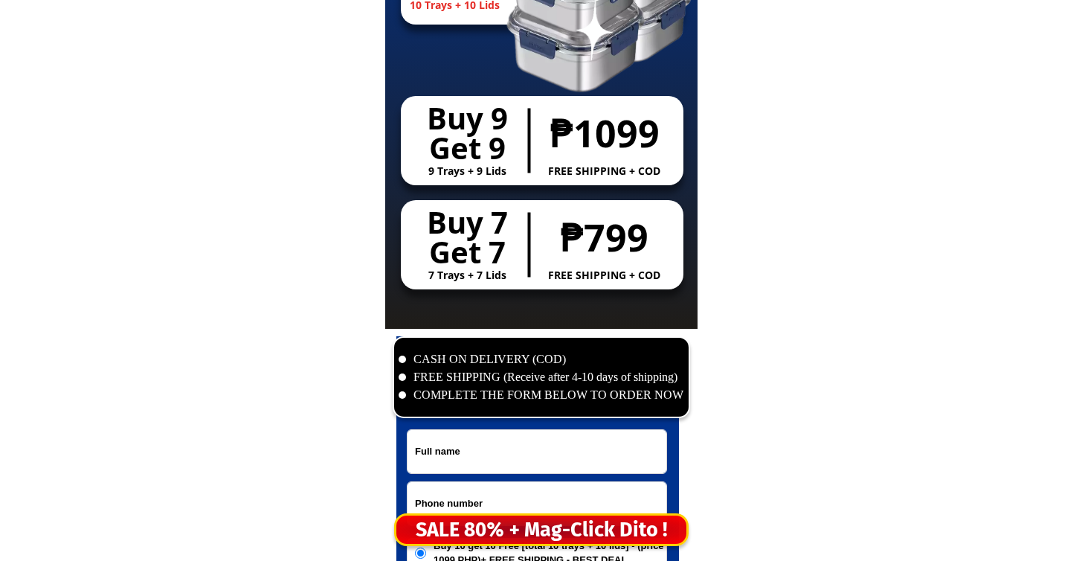
scroll to position [7187, 0]
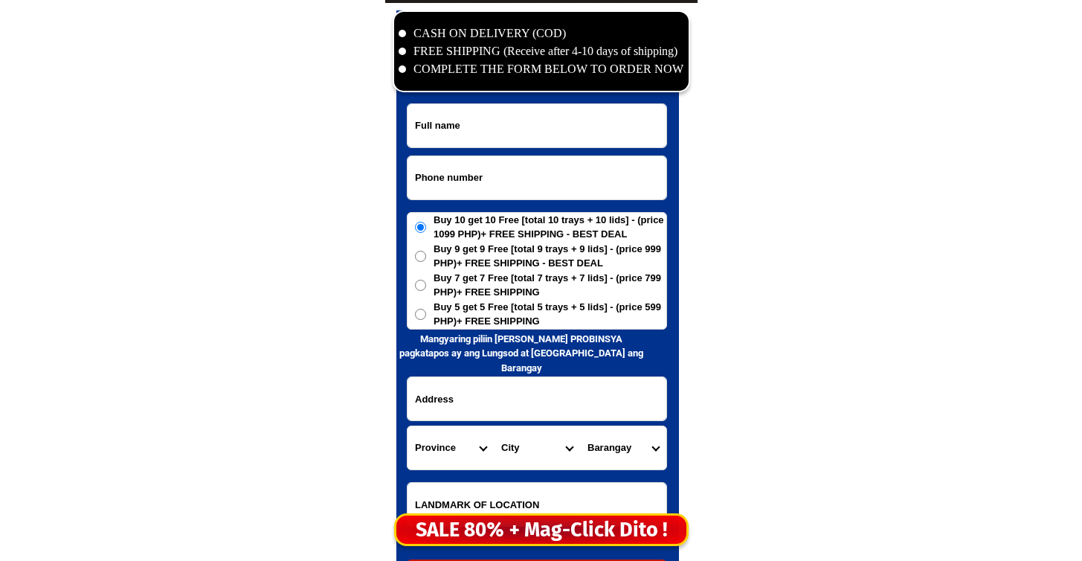
click at [507, 206] on form "ORDER NOW Province Abra Agusan-del-norte Agusan-del-sur Aklan Albay Antique Apa…" at bounding box center [537, 346] width 260 height 486
click at [506, 182] on input "Input phone_number" at bounding box center [537, 177] width 259 height 43
paste input "09924796234"
type input "09924796234"
click at [516, 138] on input "Input full_name" at bounding box center [537, 125] width 259 height 43
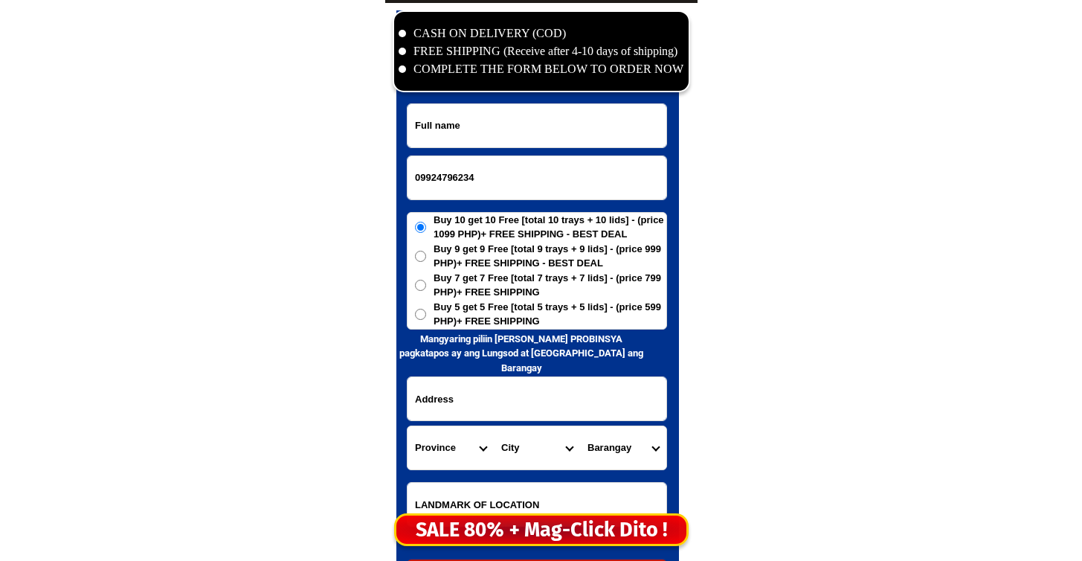
paste input "Belinda N Pura"
type input "Belinda N Pura"
click at [510, 411] on input "Input address" at bounding box center [537, 398] width 259 height 43
paste input "San leon Umingan Pangasinan malex store"
type input "San leon Umingan Pangasinan malex store"
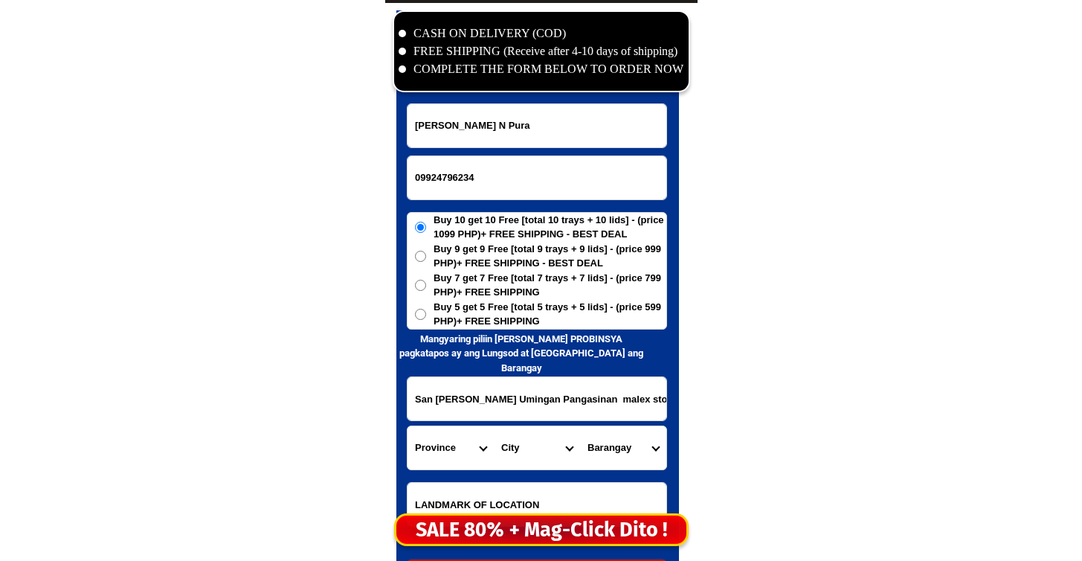
click at [455, 459] on select "Province [GEOGRAPHIC_DATA] [GEOGRAPHIC_DATA] [GEOGRAPHIC_DATA] [GEOGRAPHIC_DATA…" at bounding box center [451, 447] width 86 height 43
select select "63_247"
click at [408, 426] on select "Province [GEOGRAPHIC_DATA] [GEOGRAPHIC_DATA] [GEOGRAPHIC_DATA] [GEOGRAPHIC_DATA…" at bounding box center [451, 447] width 86 height 43
click at [539, 440] on select "City Agno Aguilar Alaminos-city Asingan Balungao Bani Basista Bautista Bayamban…" at bounding box center [537, 447] width 86 height 43
select select "63_247471"
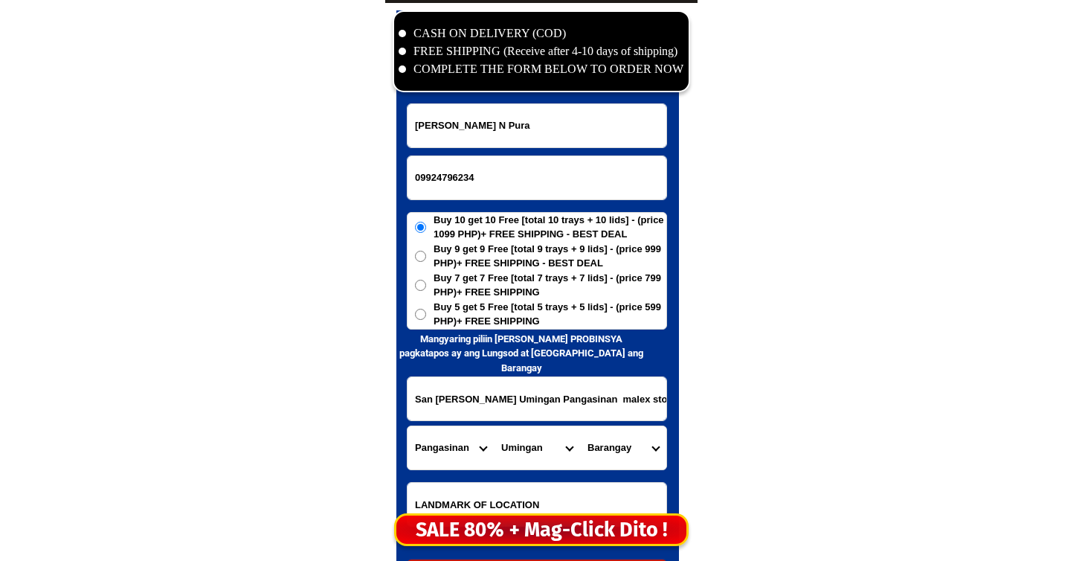
click at [494, 426] on select "City Agno Aguilar Alaminos-city Asingan Balungao Bani Basista Bautista Bayamban…" at bounding box center [537, 447] width 86 height 43
click at [610, 437] on select "Barangay Abot molina Alo-o Amaronan Annam Bantug Baracbac Barat Buenavista Caba…" at bounding box center [623, 447] width 86 height 43
select select "63_2474716375"
click at [580, 426] on select "Barangay Abot molina Alo-o Amaronan Annam Bantug Baracbac Barat Buenavista Caba…" at bounding box center [623, 447] width 86 height 43
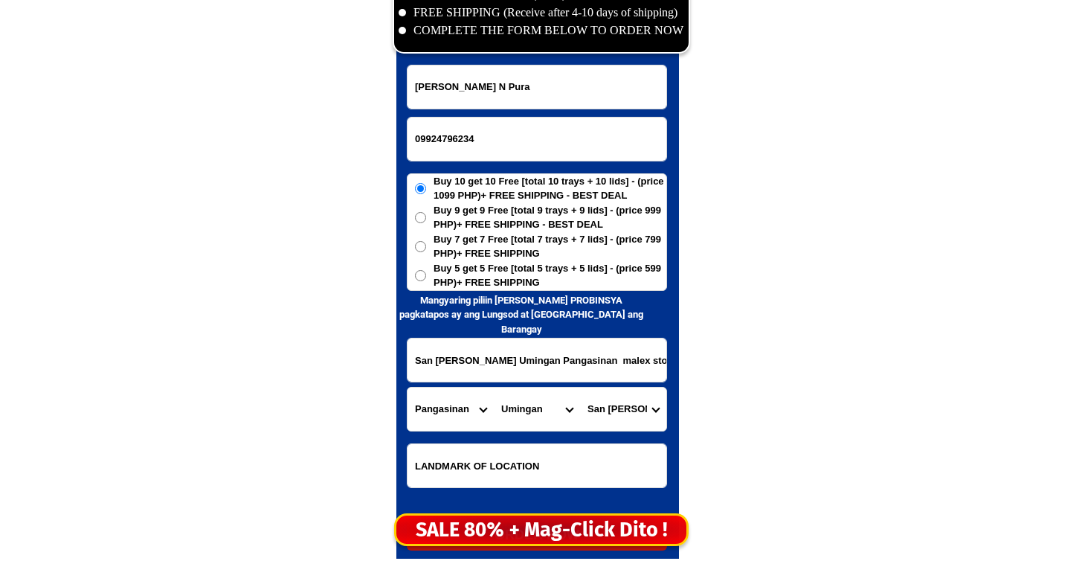
scroll to position [7253, 0]
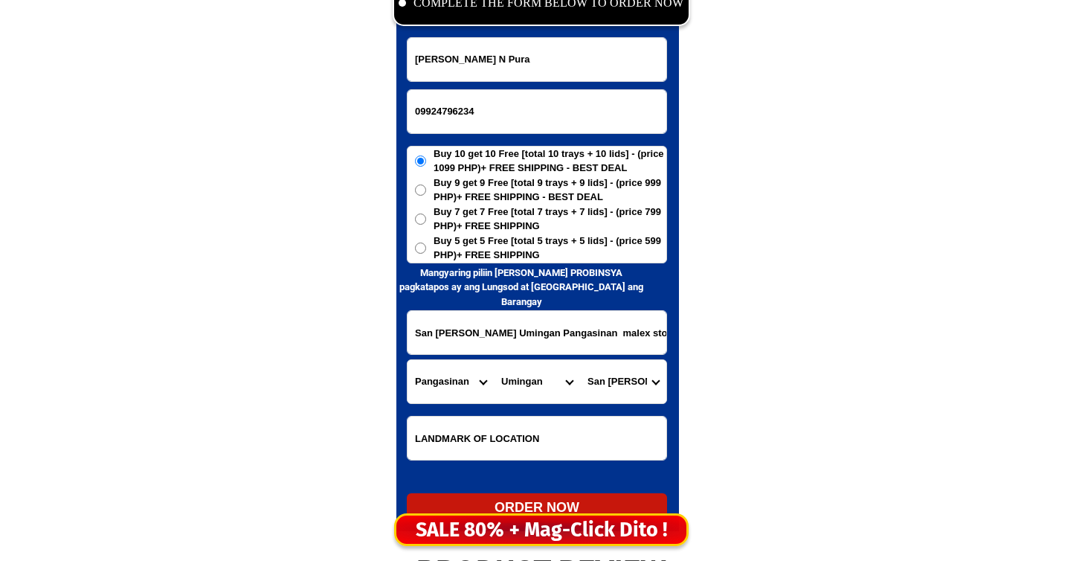
click at [552, 499] on div "ORDER NOW" at bounding box center [537, 508] width 260 height 20
type input "Belinda N Pura"
type input "San leon Umingan Pangasinan malex store"
radio input "true"
